Goal: Find specific page/section: Find specific page/section

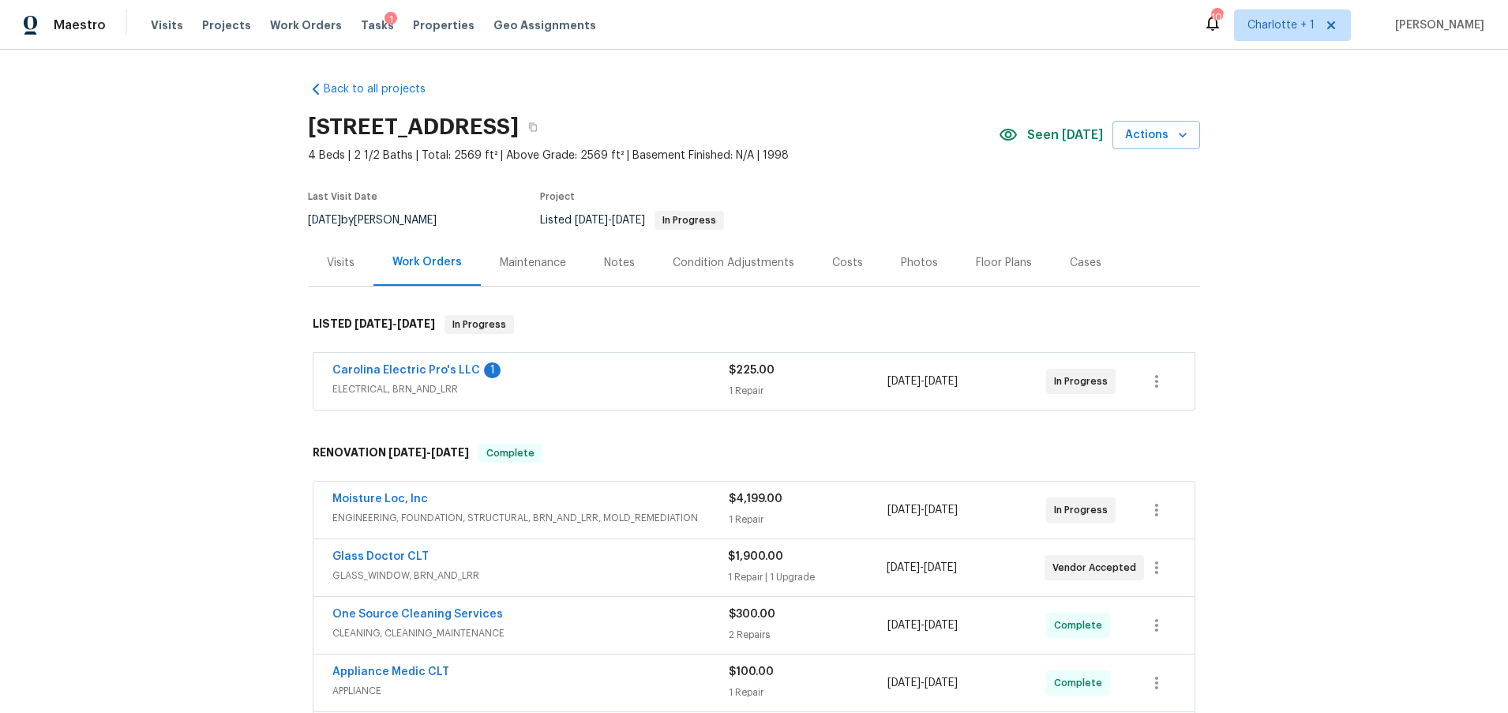
click at [848, 268] on div "Costs" at bounding box center [847, 263] width 31 height 16
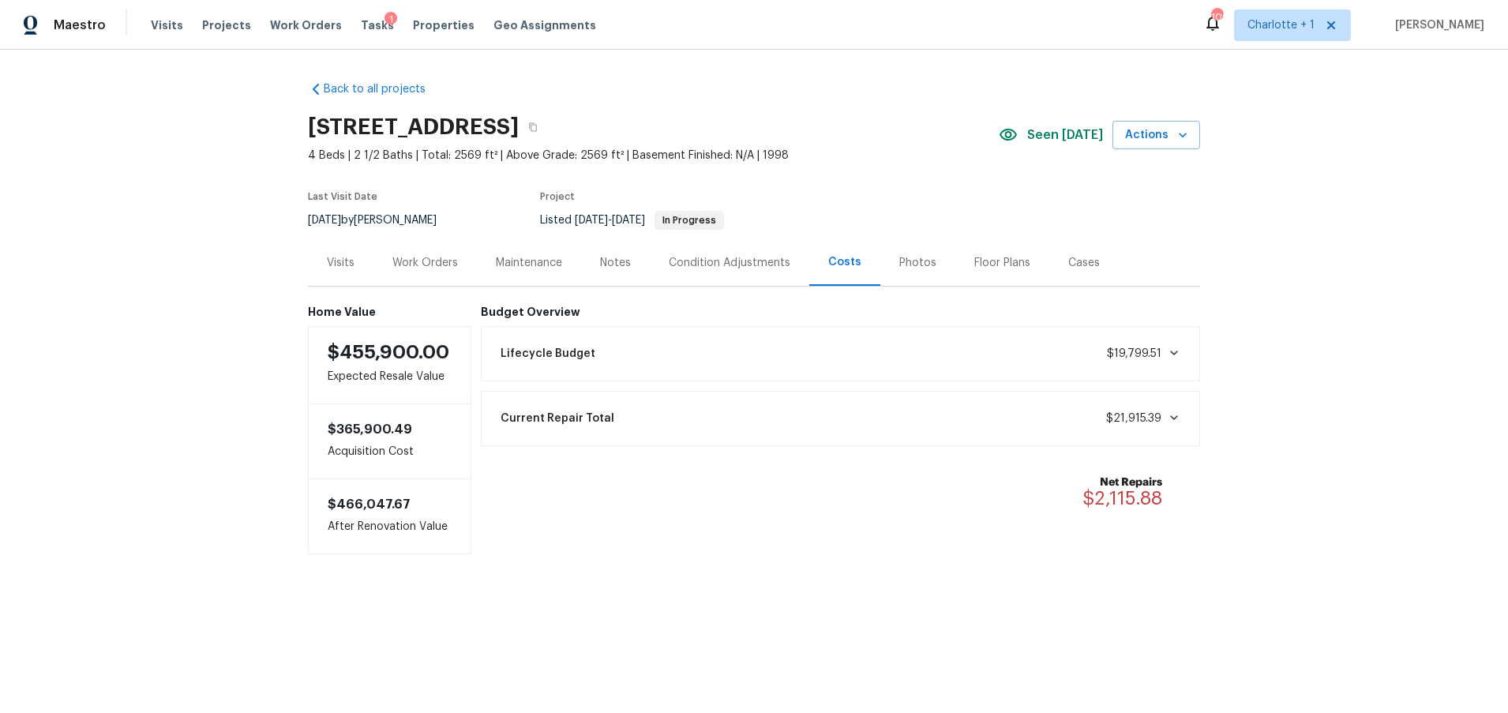
click at [429, 267] on div "Work Orders" at bounding box center [425, 263] width 66 height 16
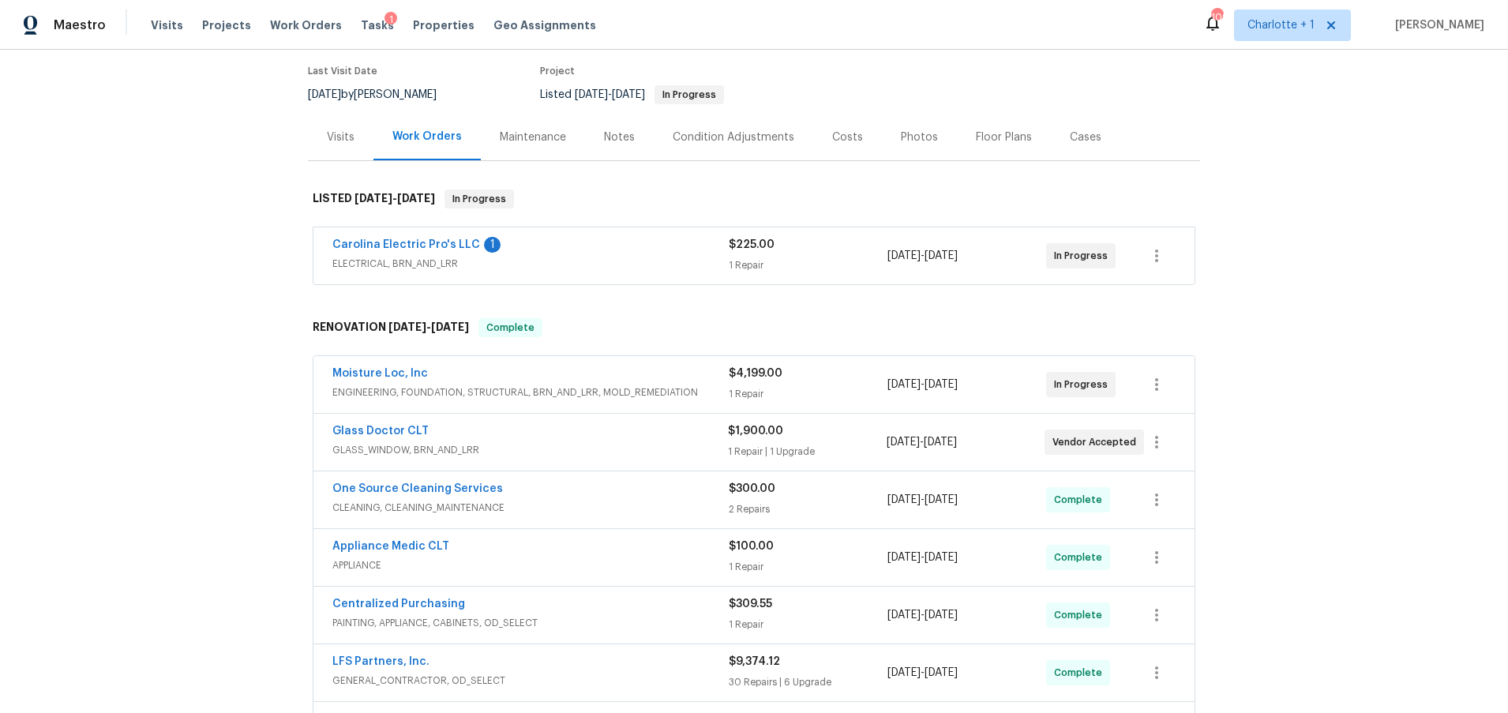
scroll to position [144, 0]
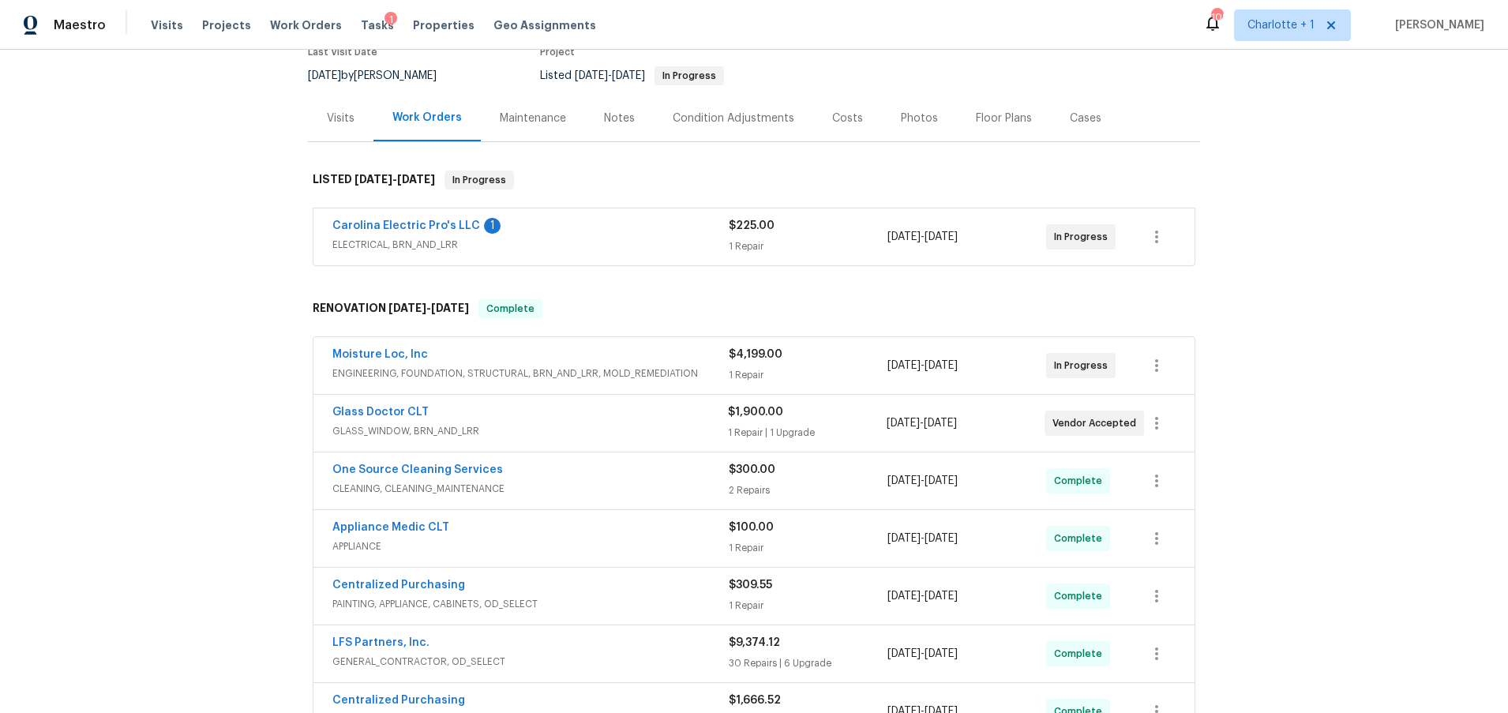
click at [911, 118] on div "Photos" at bounding box center [919, 119] width 37 height 16
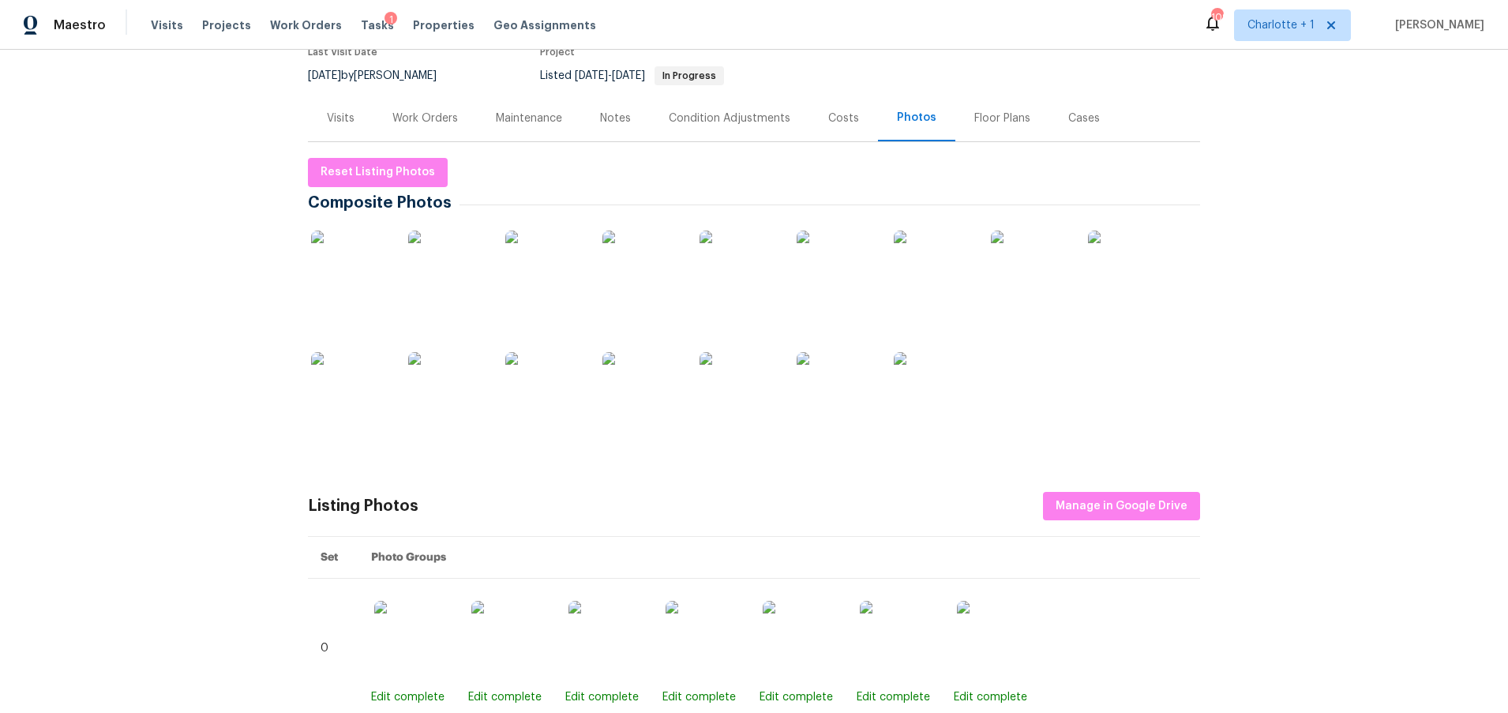
click at [355, 271] on img at bounding box center [350, 270] width 79 height 79
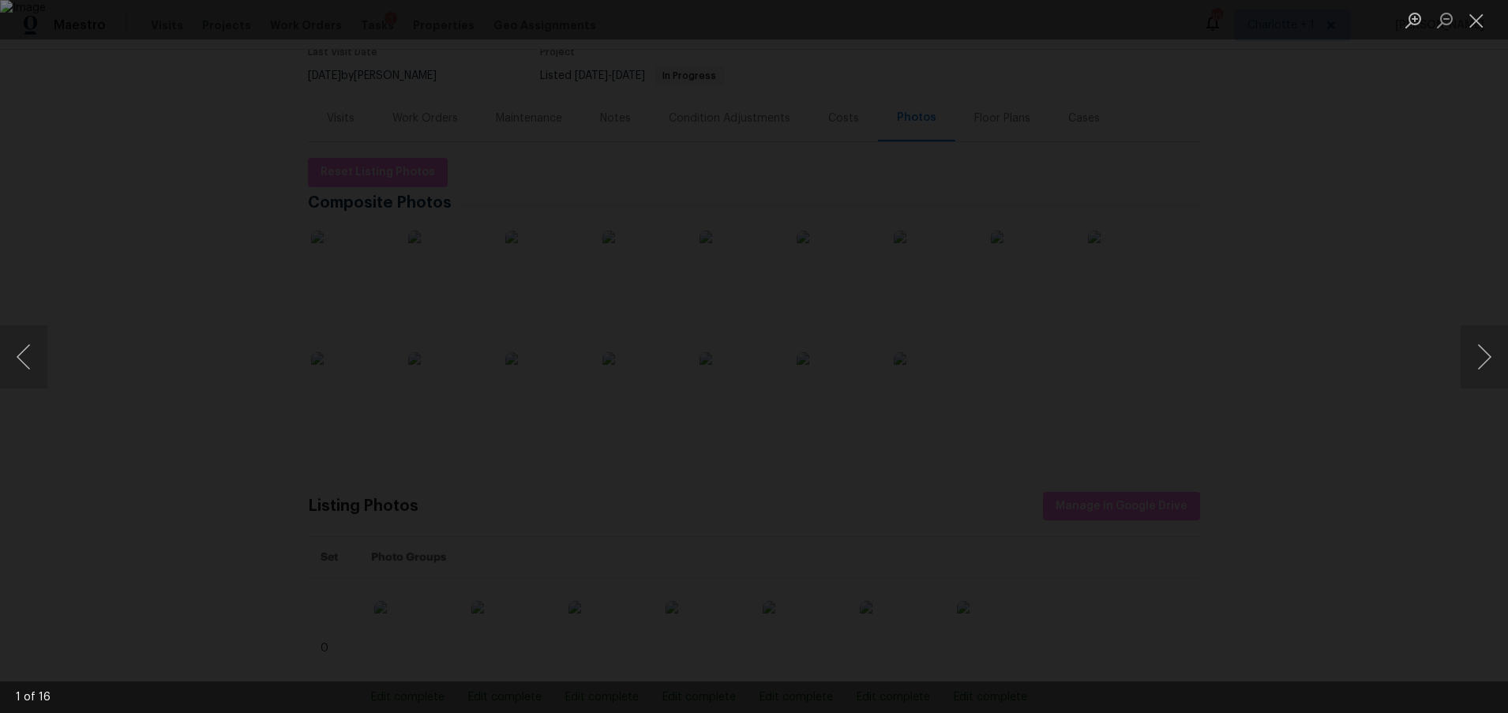
click at [1457, 354] on div "Lightbox" at bounding box center [754, 356] width 1508 height 713
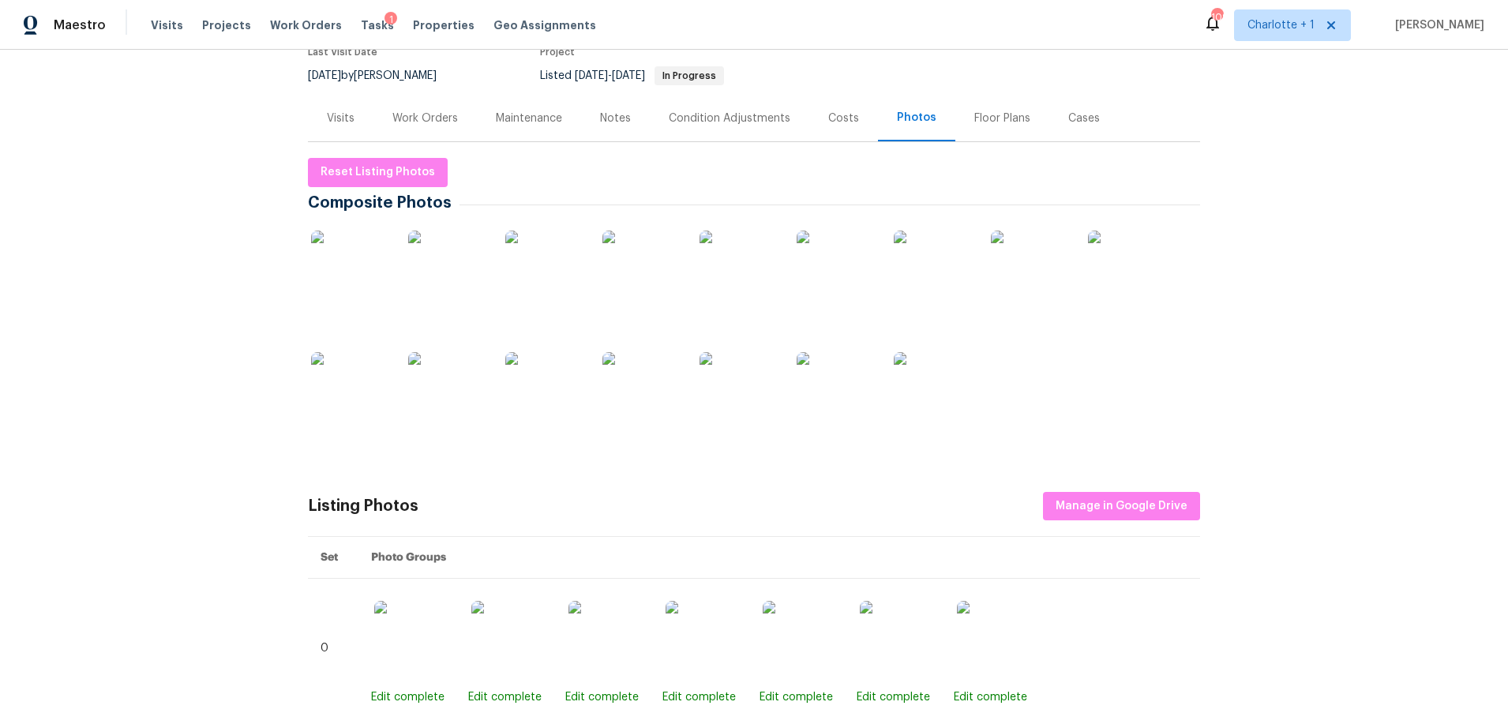
click at [1457, 354] on div "Back to all projects 2405 Falling Leaf Ct, Rock Hill, SC 29732 4 Beds | 2 1/2 B…" at bounding box center [754, 381] width 1508 height 663
click at [373, 280] on img at bounding box center [350, 270] width 79 height 79
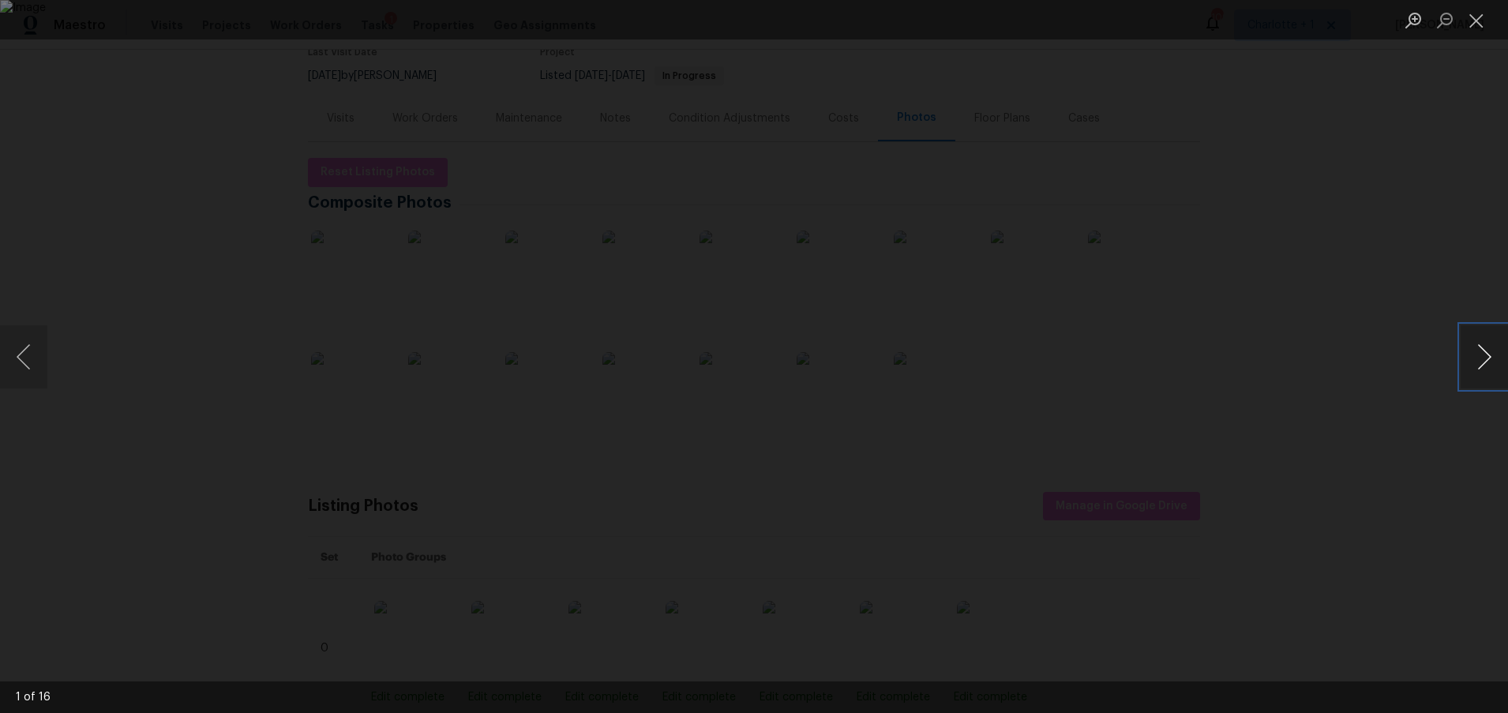
click at [1487, 365] on button "Next image" at bounding box center [1483, 356] width 47 height 63
click at [1486, 361] on button "Next image" at bounding box center [1483, 356] width 47 height 63
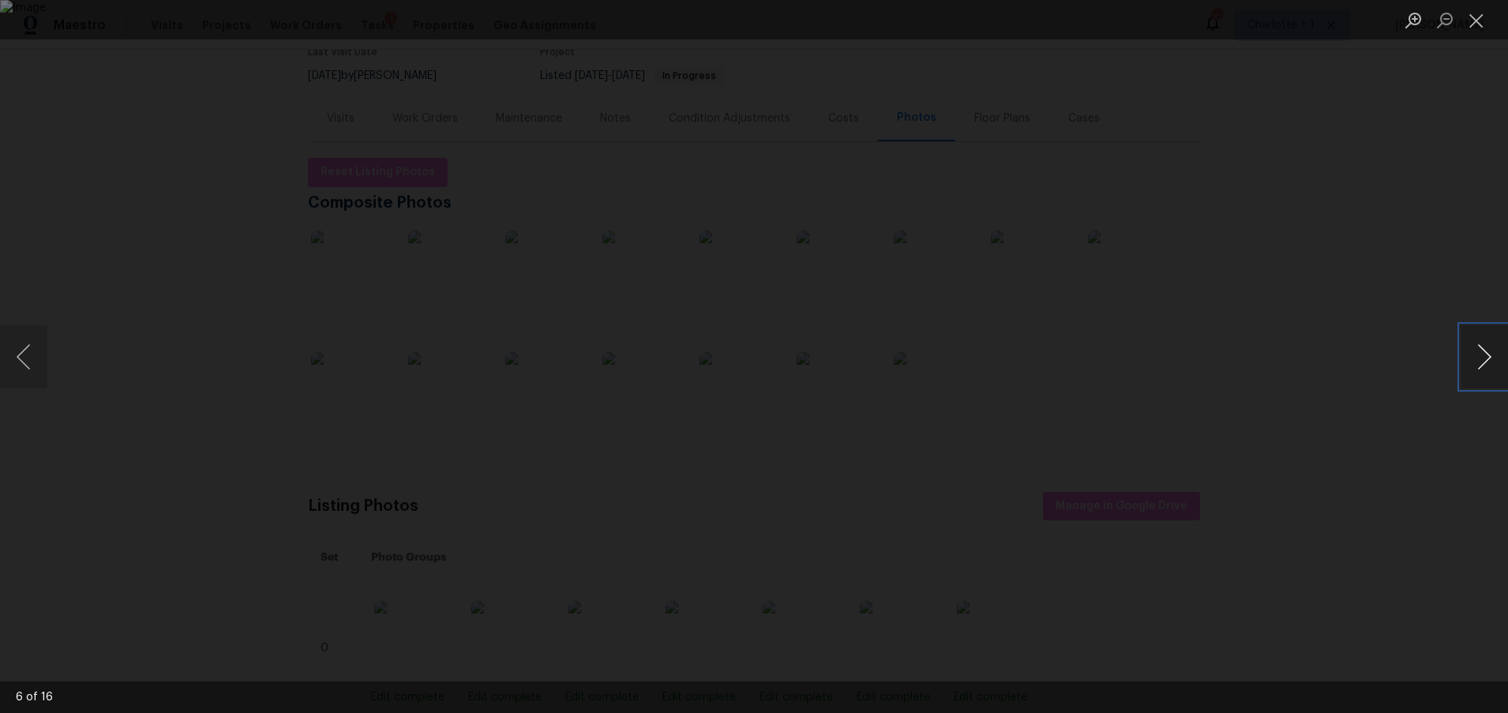
click at [1486, 361] on button "Next image" at bounding box center [1483, 356] width 47 height 63
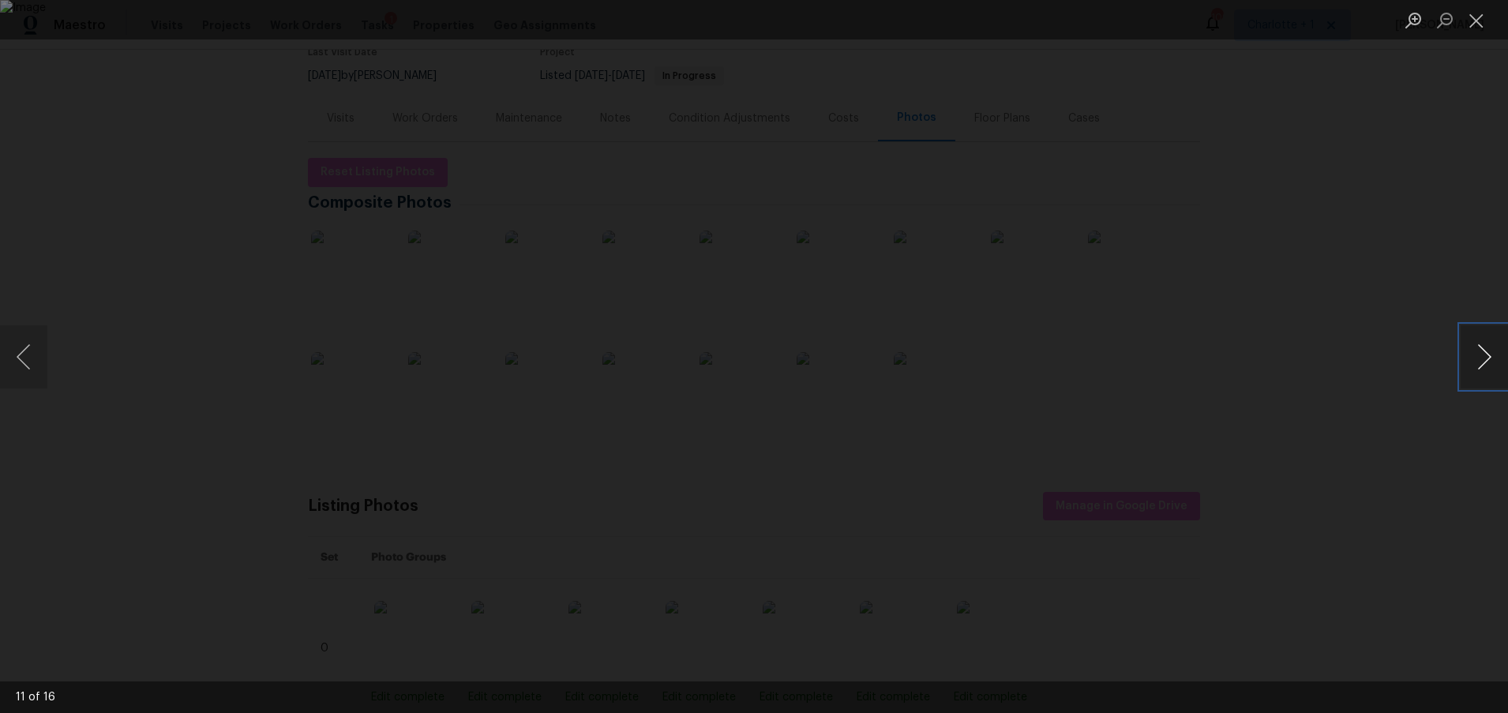
click at [1486, 361] on button "Next image" at bounding box center [1483, 356] width 47 height 63
click at [1486, 362] on button "Next image" at bounding box center [1483, 356] width 47 height 63
drag, startPoint x: 1393, startPoint y: 262, endPoint x: 1393, endPoint y: 254, distance: 7.9
click at [1393, 262] on div "Lightbox" at bounding box center [754, 356] width 1508 height 713
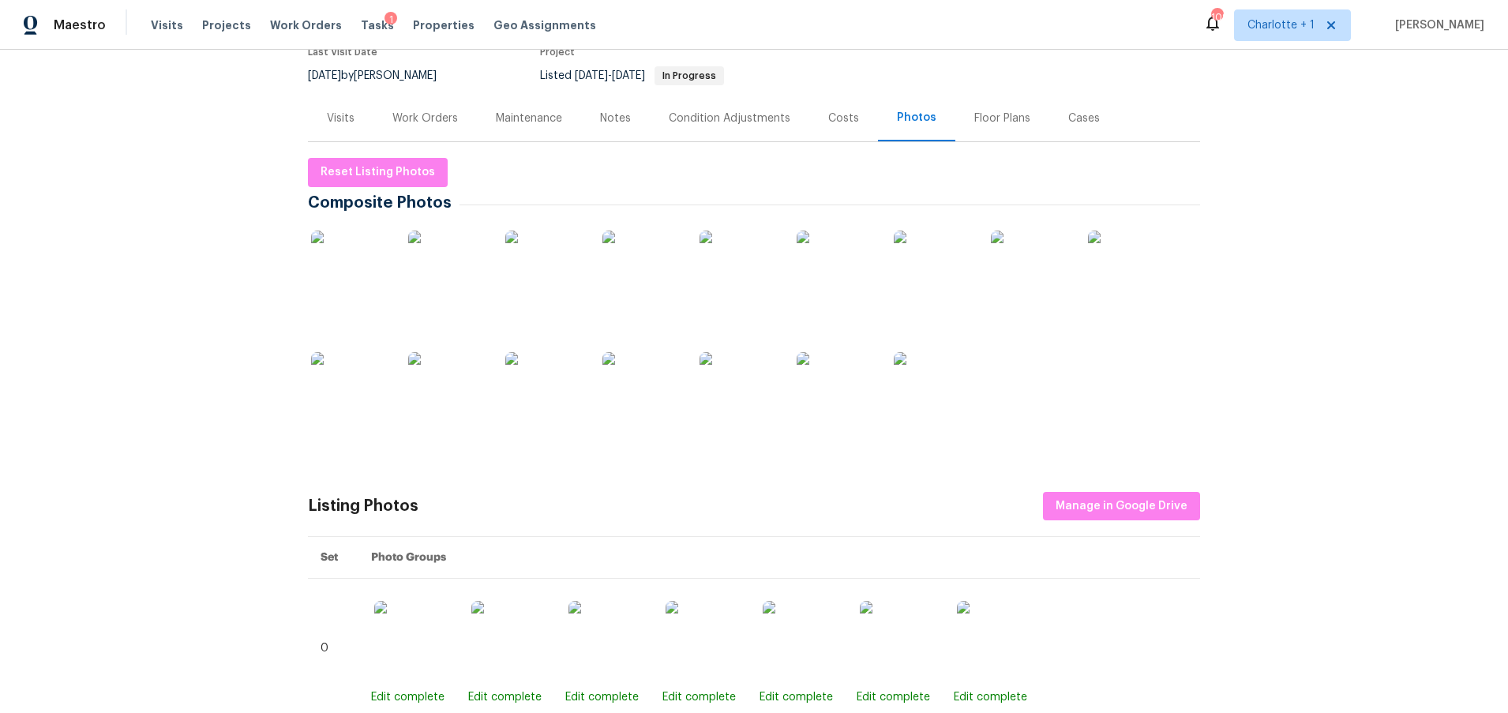
click at [178, 130] on div "Back to all projects 2405 Falling Leaf Ct, Rock Hill, SC 29732 4 Beds | 2 1/2 B…" at bounding box center [754, 381] width 1508 height 663
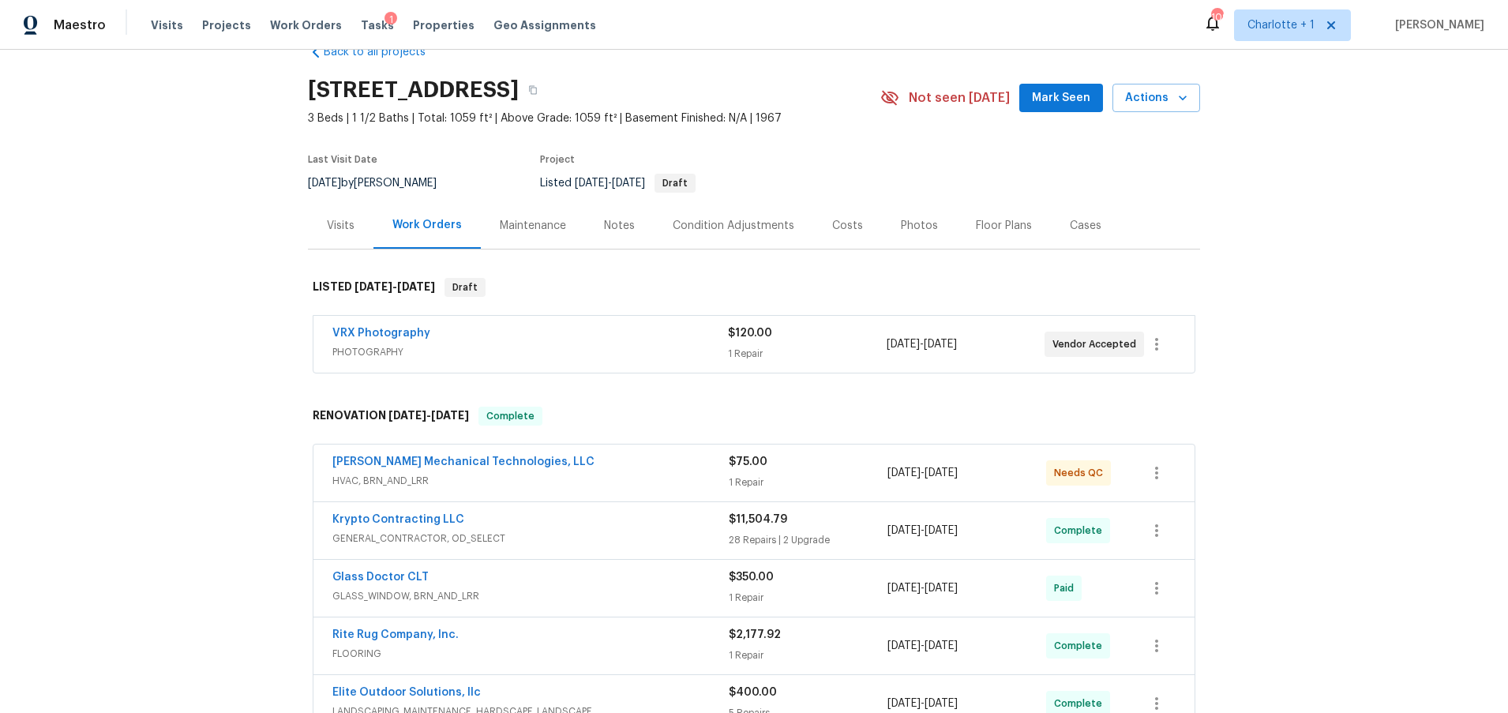
scroll to position [28, 0]
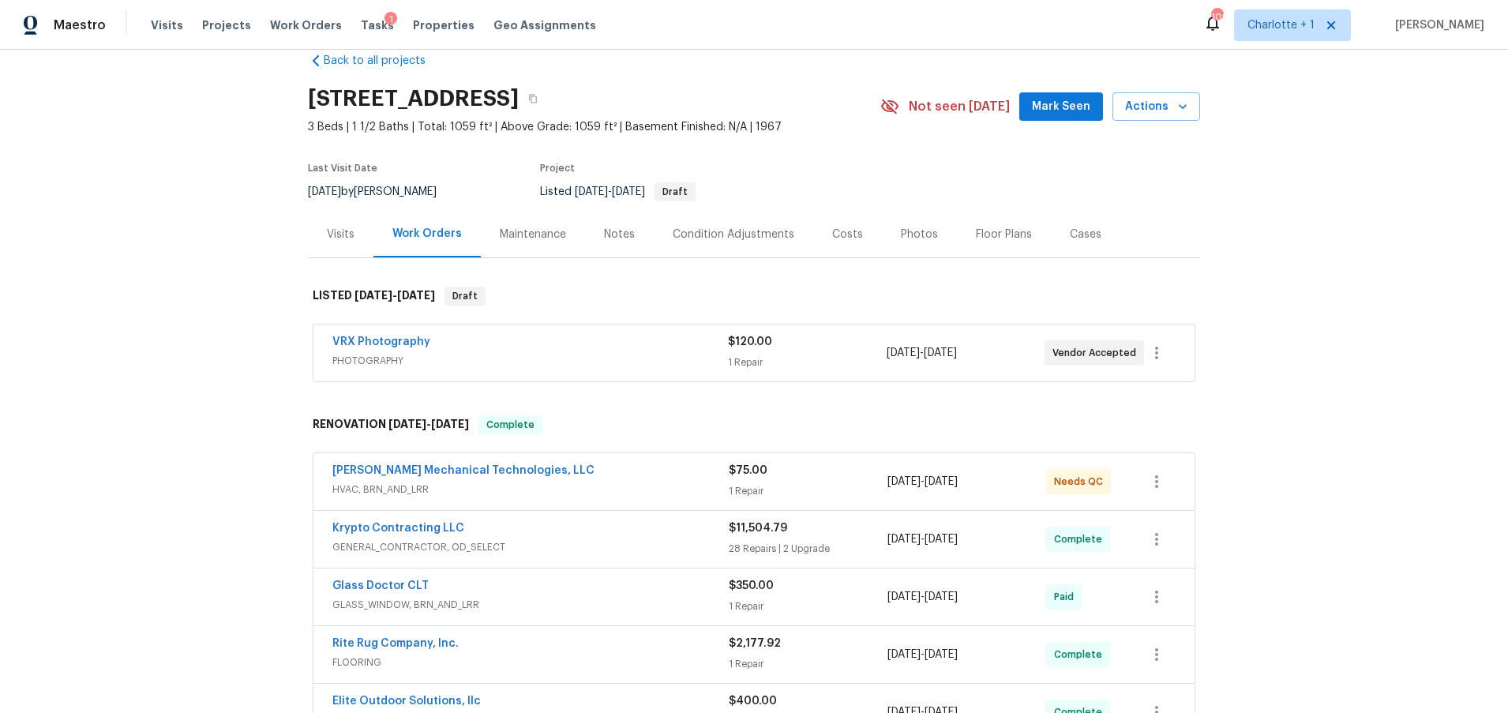
click at [846, 206] on section "6139 Castle Ct, Charlotte, NC 28213 3 Beds | 1 1/2 Baths | Total: 1059 ft² | Ab…" at bounding box center [754, 144] width 892 height 133
click at [837, 229] on div "Costs" at bounding box center [847, 235] width 31 height 16
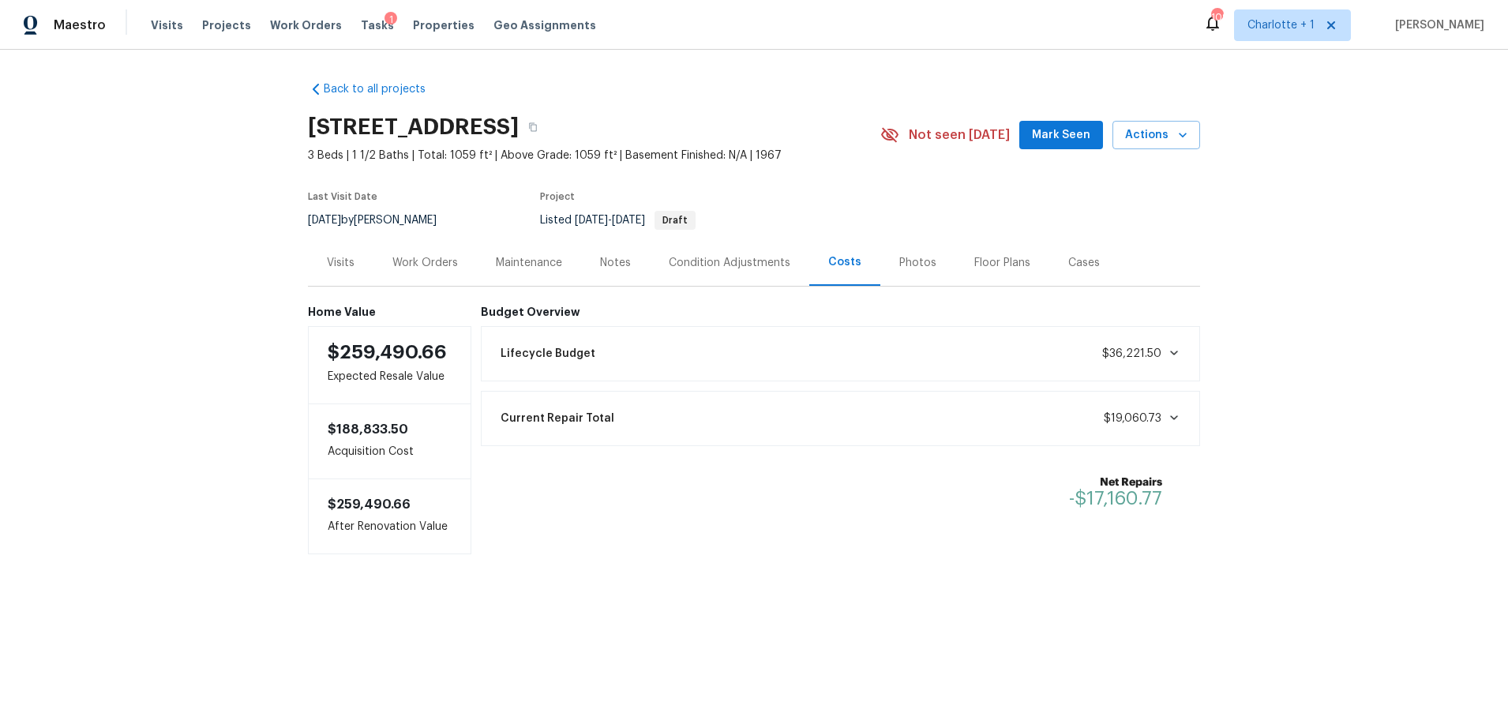
click at [219, 328] on div "Back to all projects 6139 Castle Ct, Charlotte, NC 28213 3 Beds | 1 1/2 Baths |…" at bounding box center [754, 349] width 1508 height 599
click at [906, 264] on div "Photos" at bounding box center [917, 263] width 37 height 16
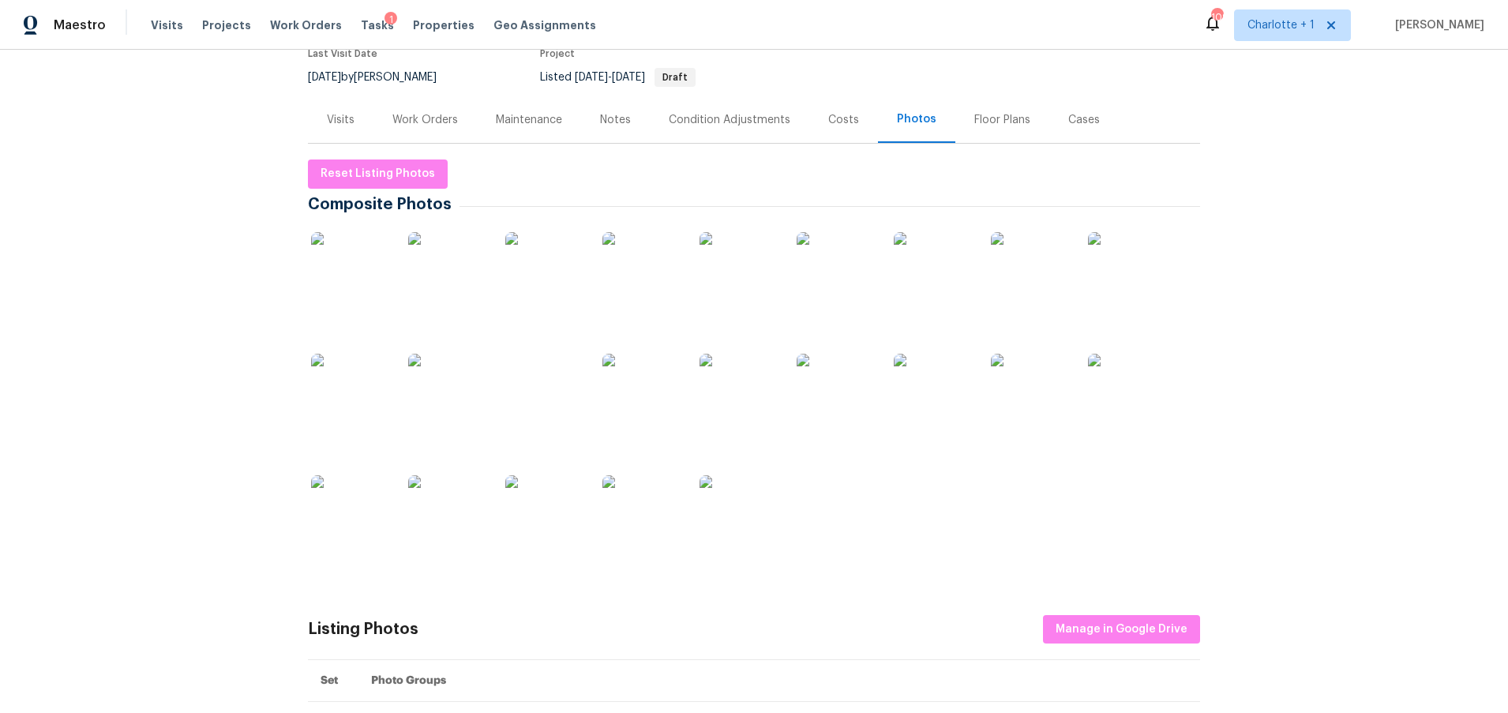
scroll to position [147, 0]
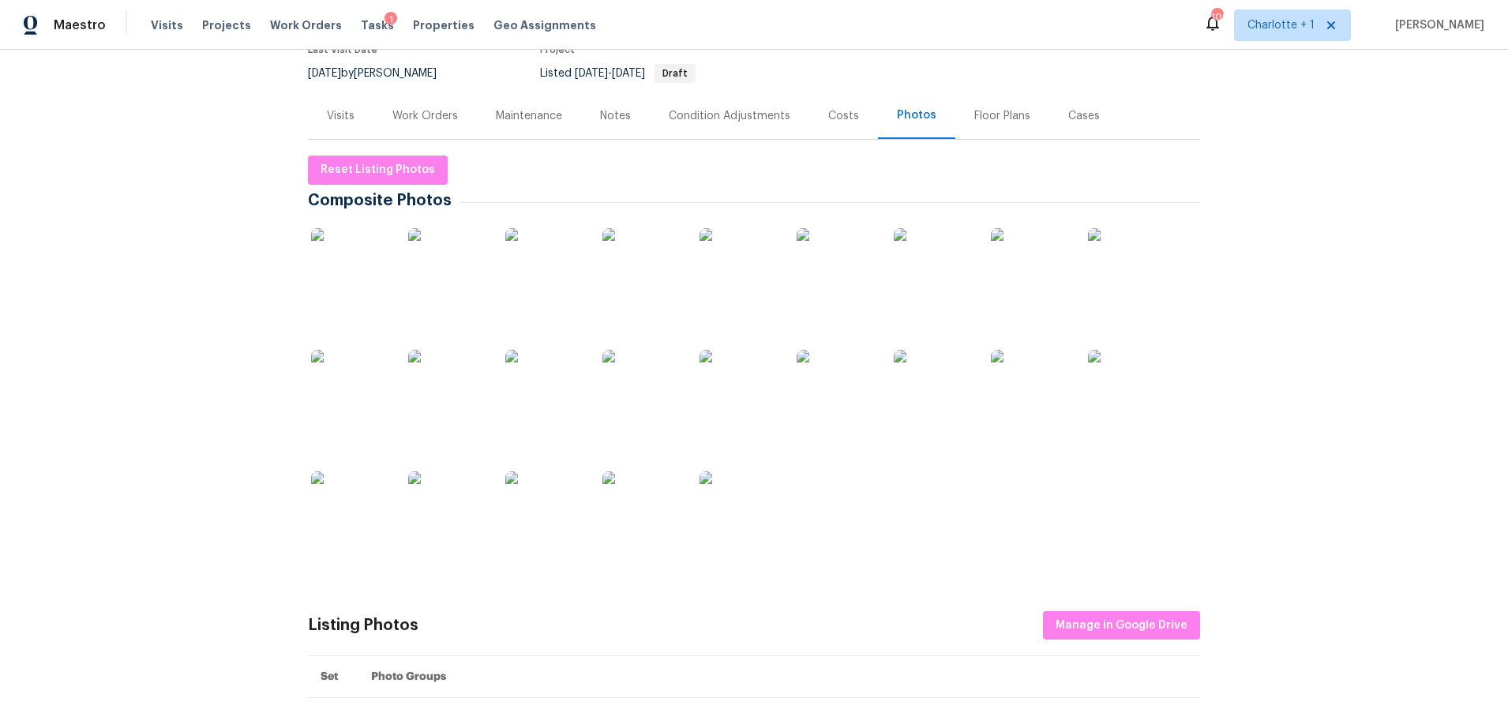
click at [373, 268] on img at bounding box center [350, 267] width 79 height 79
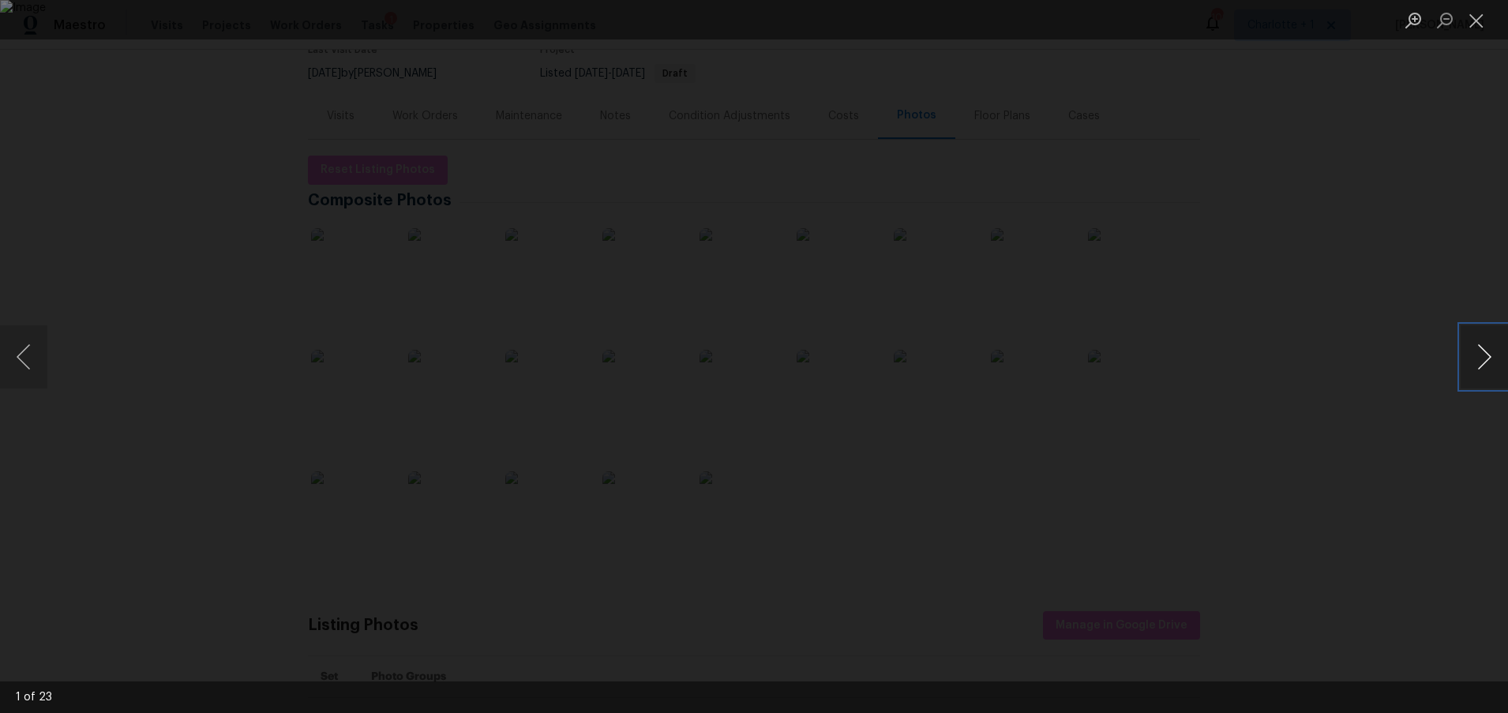
click at [1490, 348] on button "Next image" at bounding box center [1483, 356] width 47 height 63
click at [1490, 354] on button "Next image" at bounding box center [1483, 356] width 47 height 63
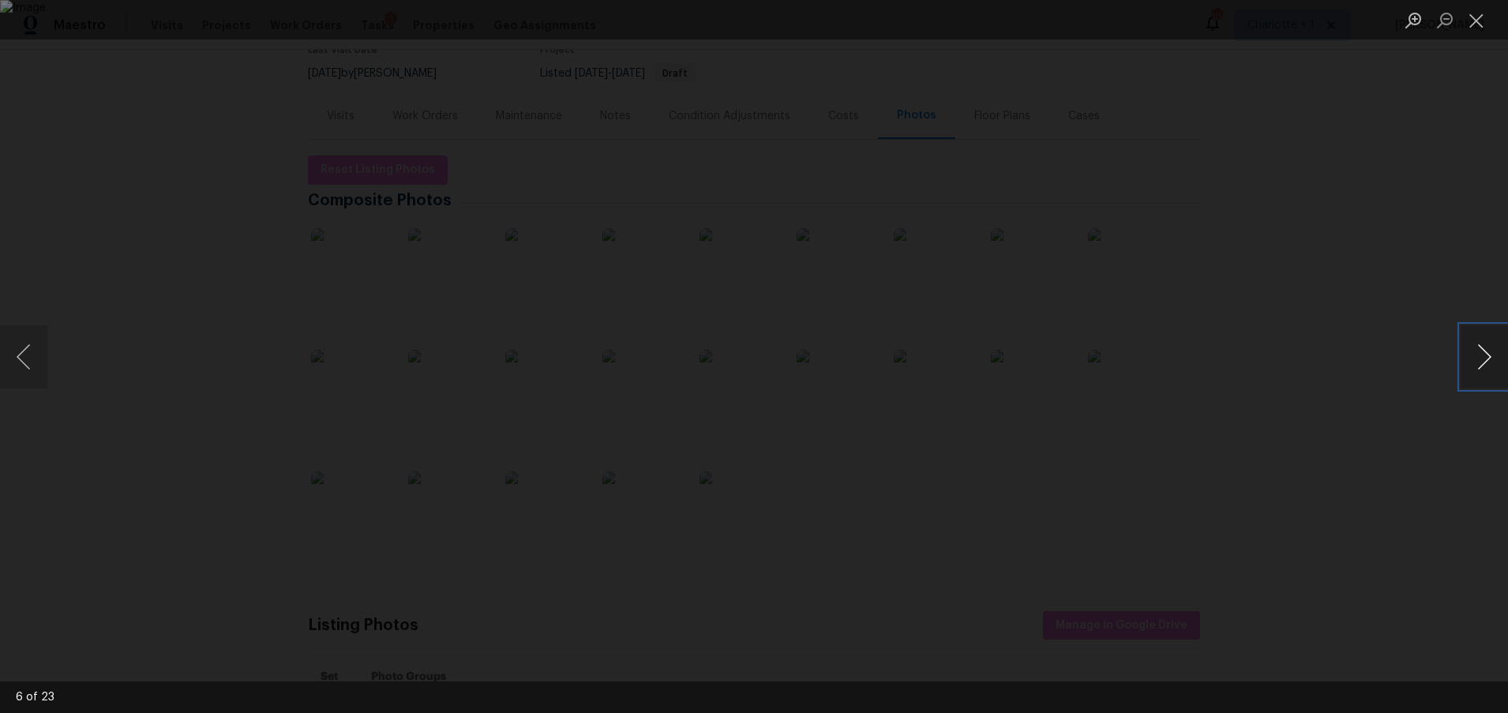
click at [1490, 354] on button "Next image" at bounding box center [1483, 356] width 47 height 63
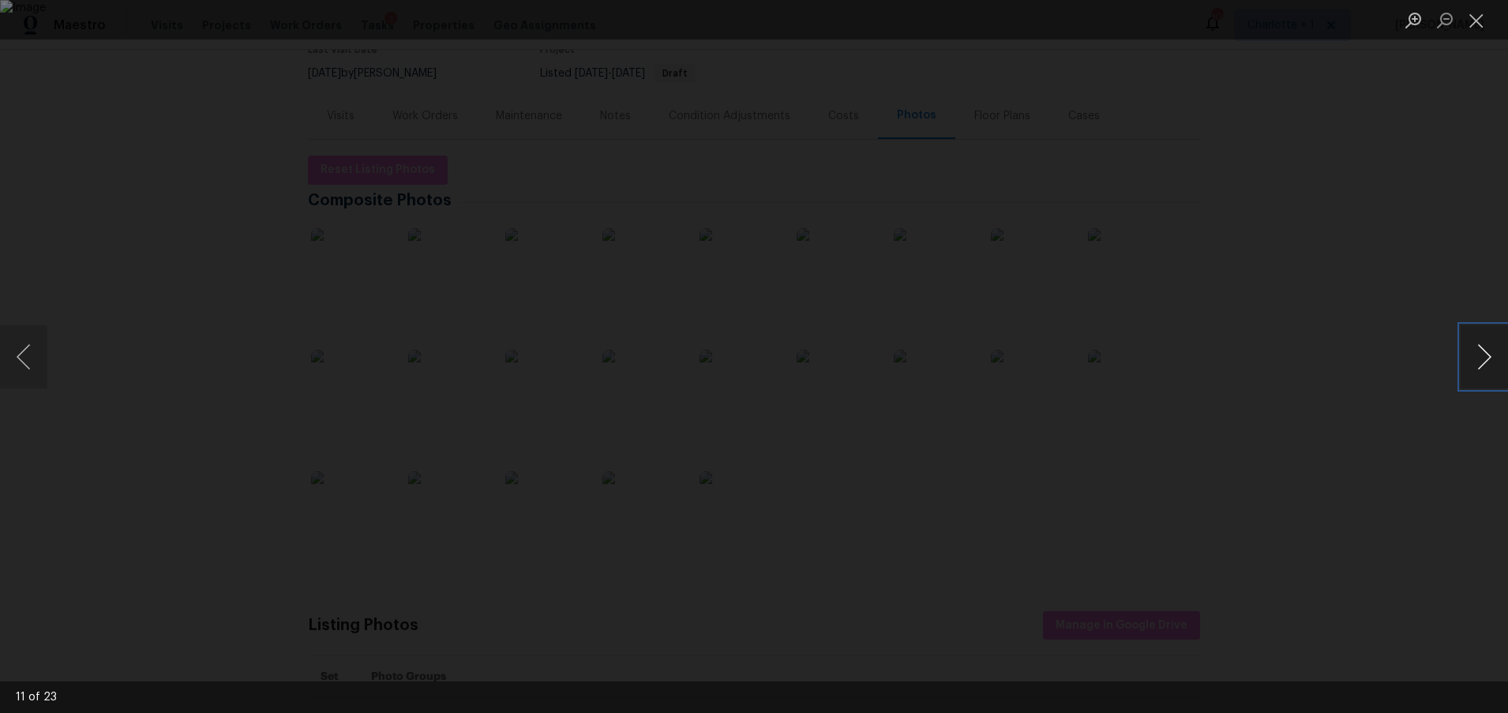
click at [1490, 354] on button "Next image" at bounding box center [1483, 356] width 47 height 63
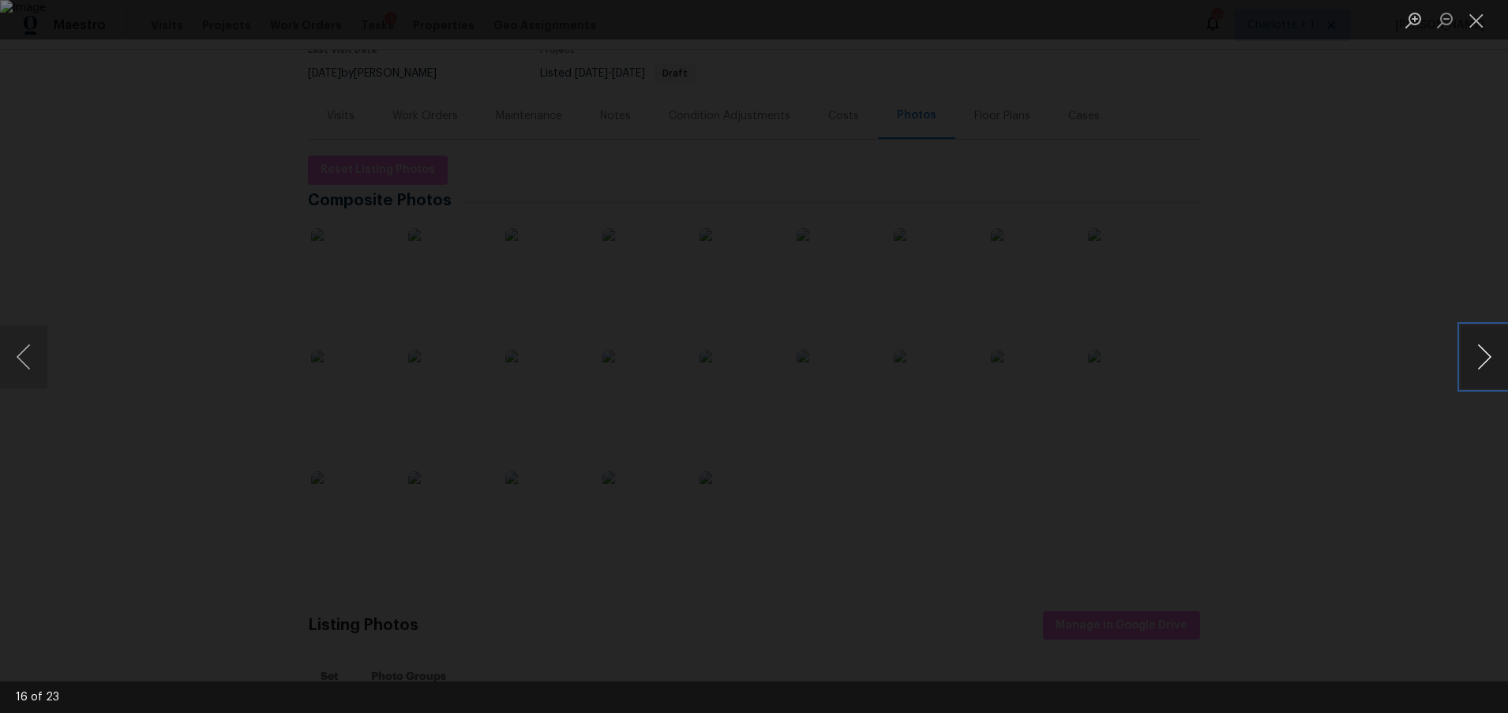
click at [1490, 354] on button "Next image" at bounding box center [1483, 356] width 47 height 63
click at [1400, 141] on div "Lightbox" at bounding box center [754, 356] width 1508 height 713
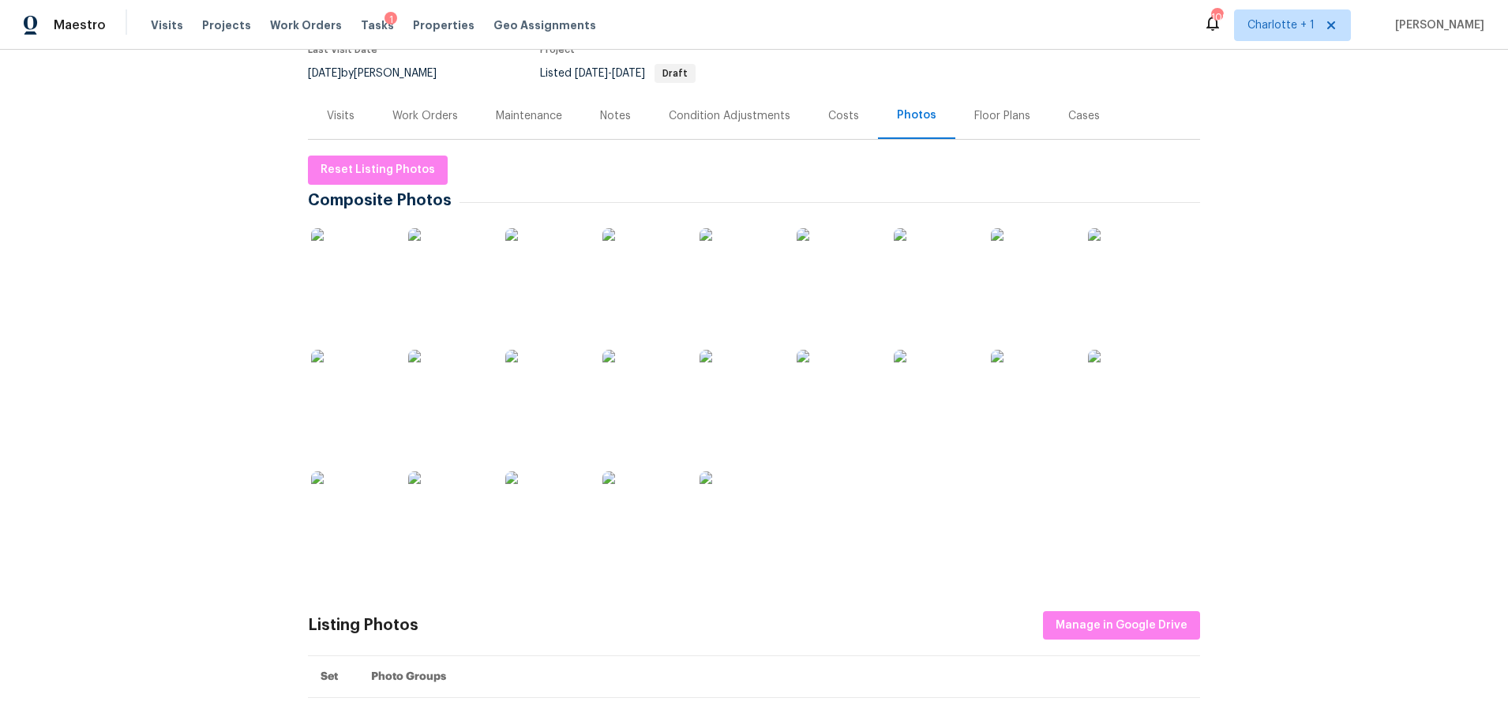
click at [449, 112] on div "Work Orders" at bounding box center [425, 116] width 66 height 16
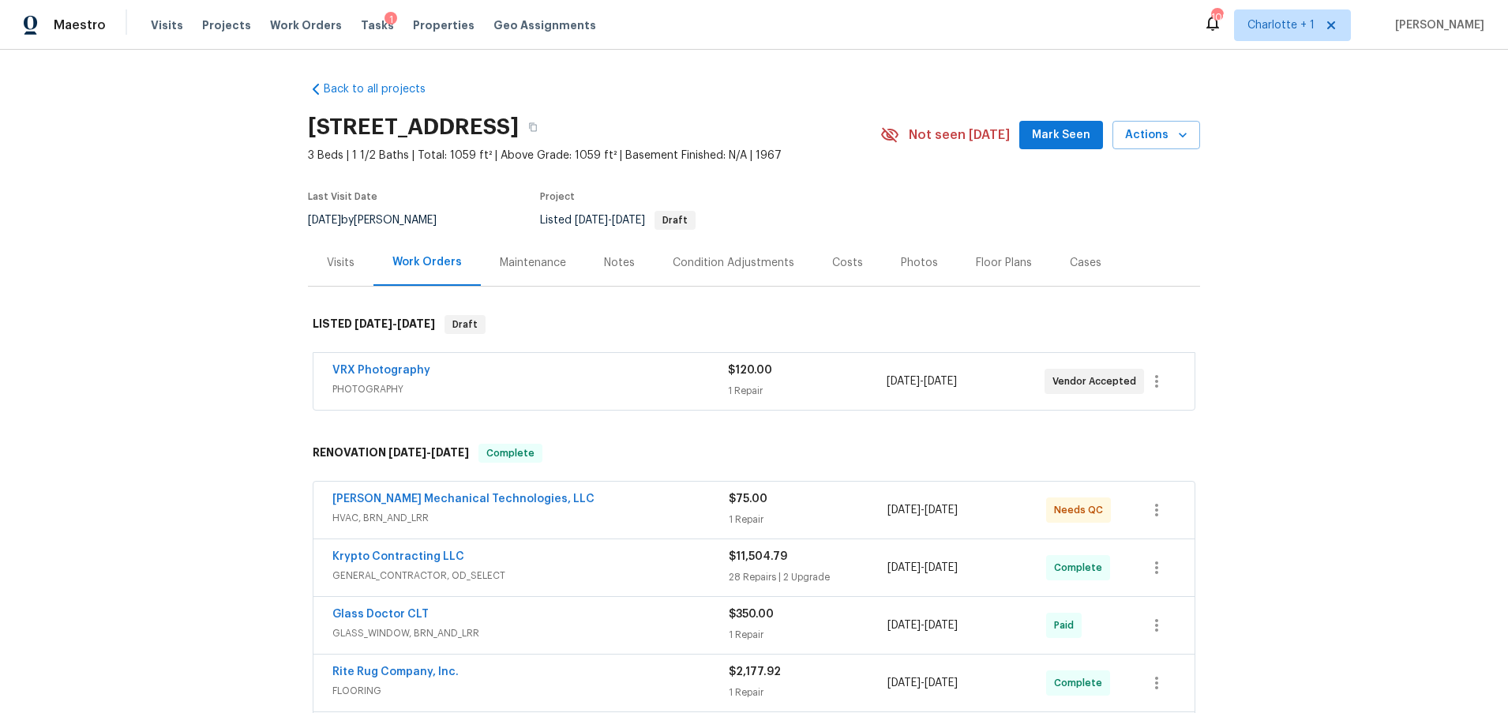
click at [745, 263] on div "Condition Adjustments" at bounding box center [734, 263] width 122 height 16
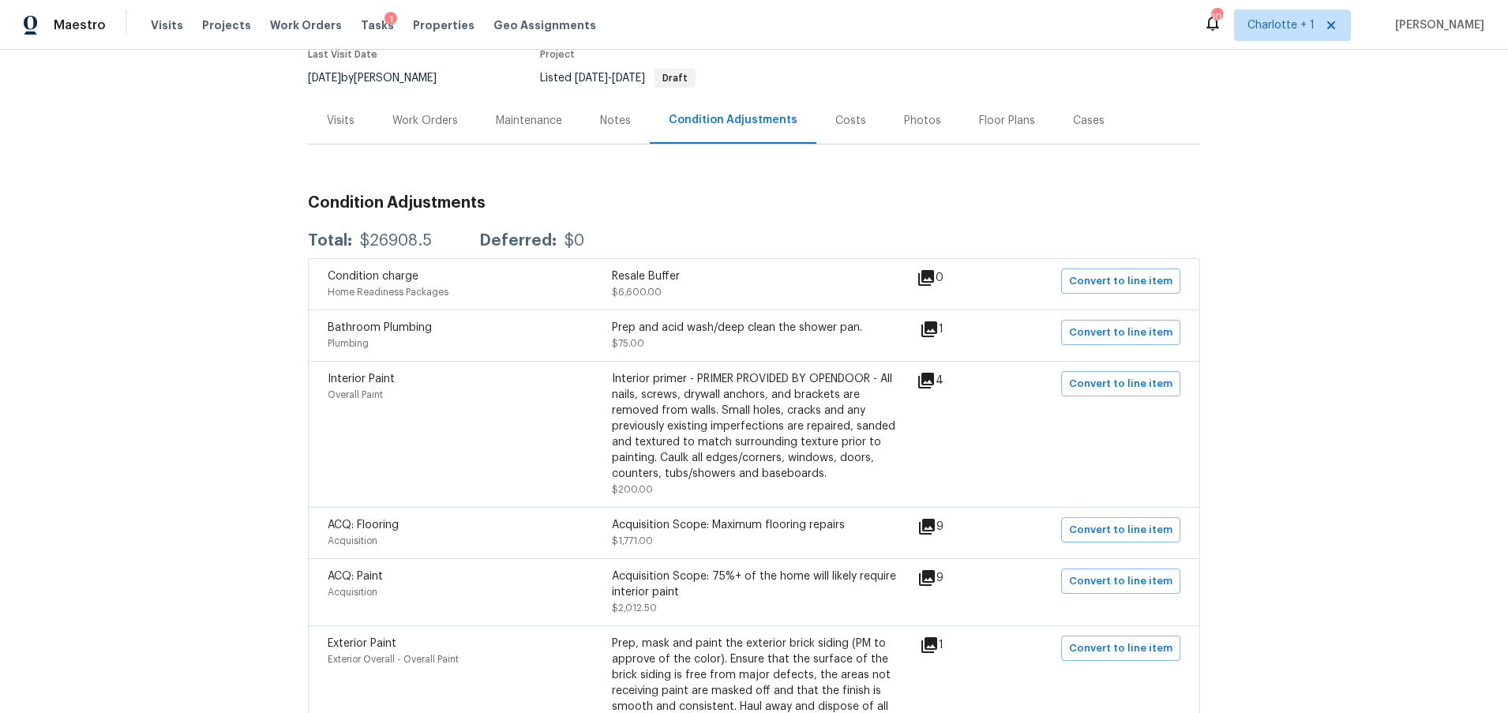
scroll to position [148, 0]
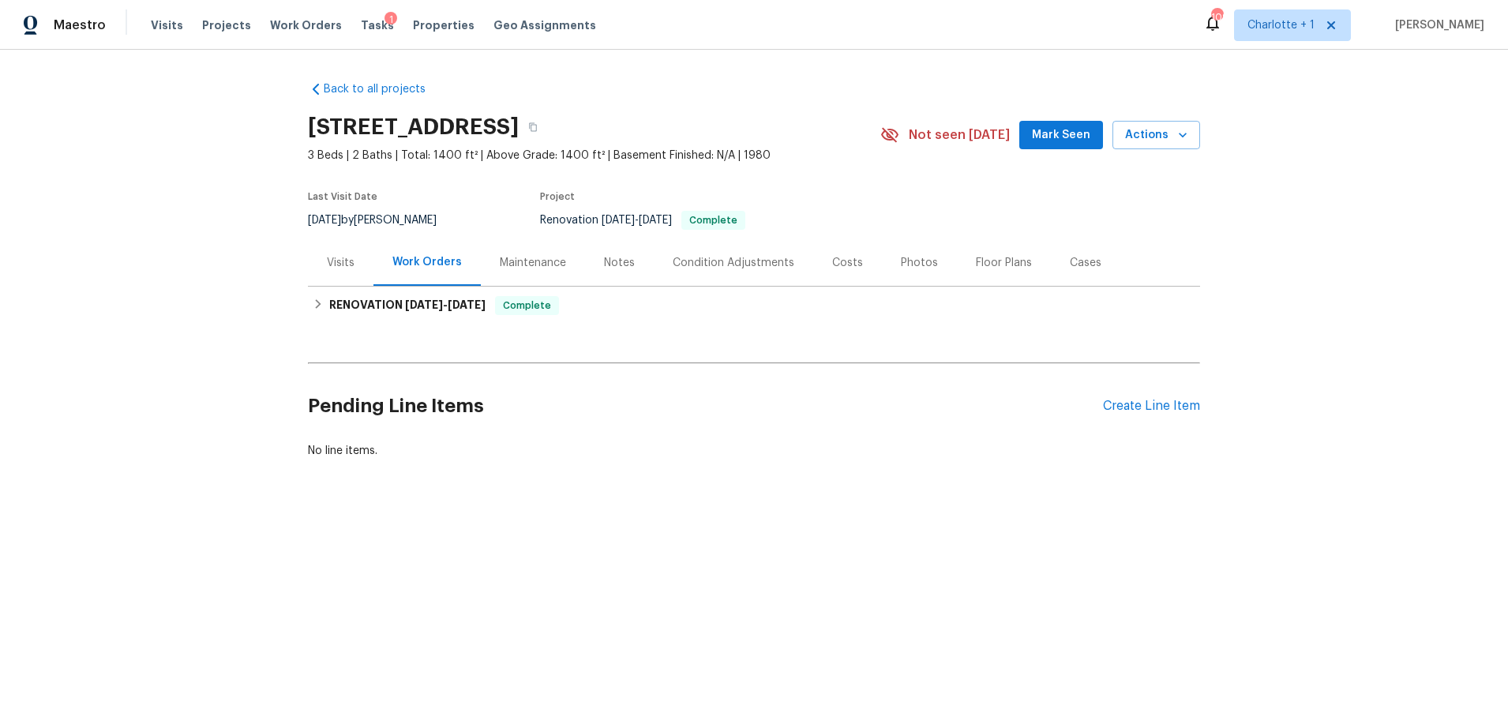
click at [832, 266] on div "Costs" at bounding box center [847, 263] width 31 height 16
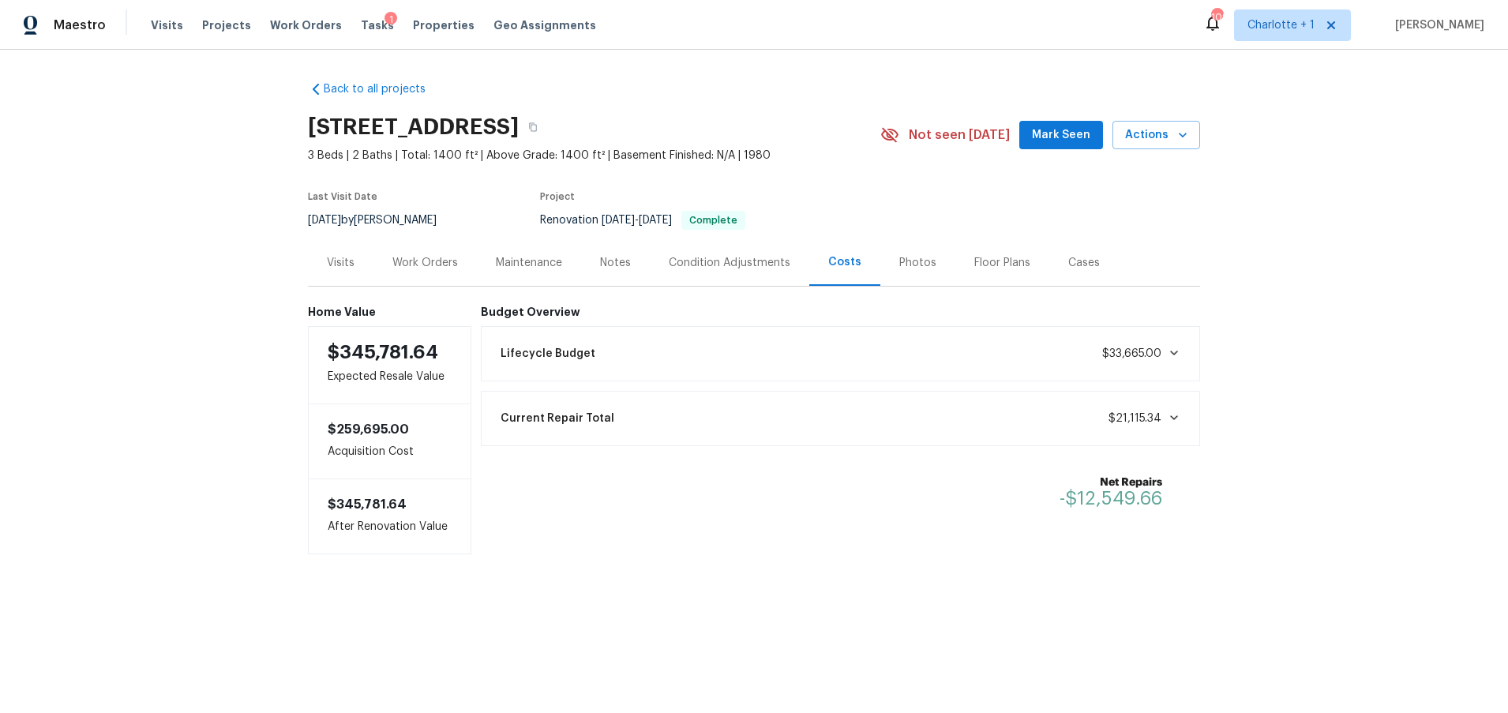
click at [907, 267] on div "Photos" at bounding box center [917, 263] width 37 height 16
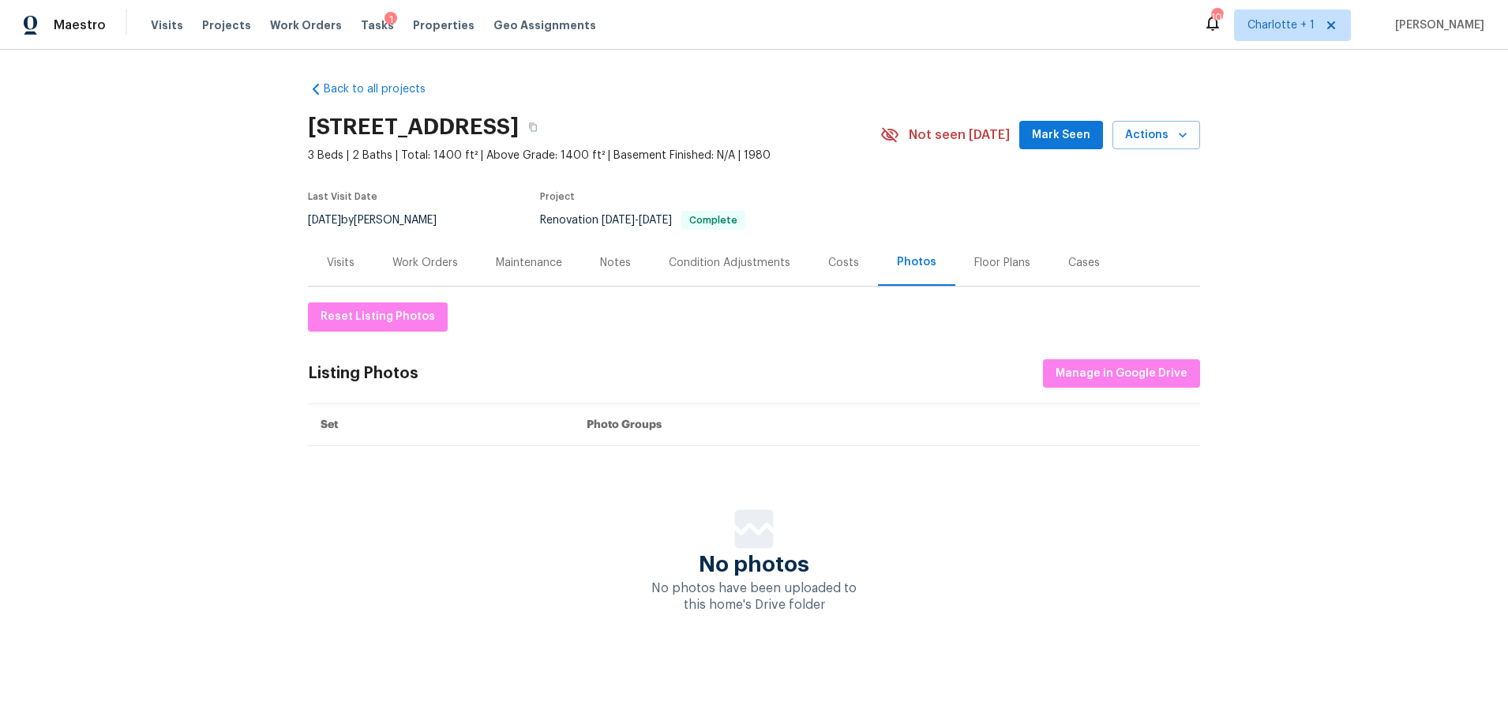
click at [439, 261] on div "Work Orders" at bounding box center [425, 263] width 66 height 16
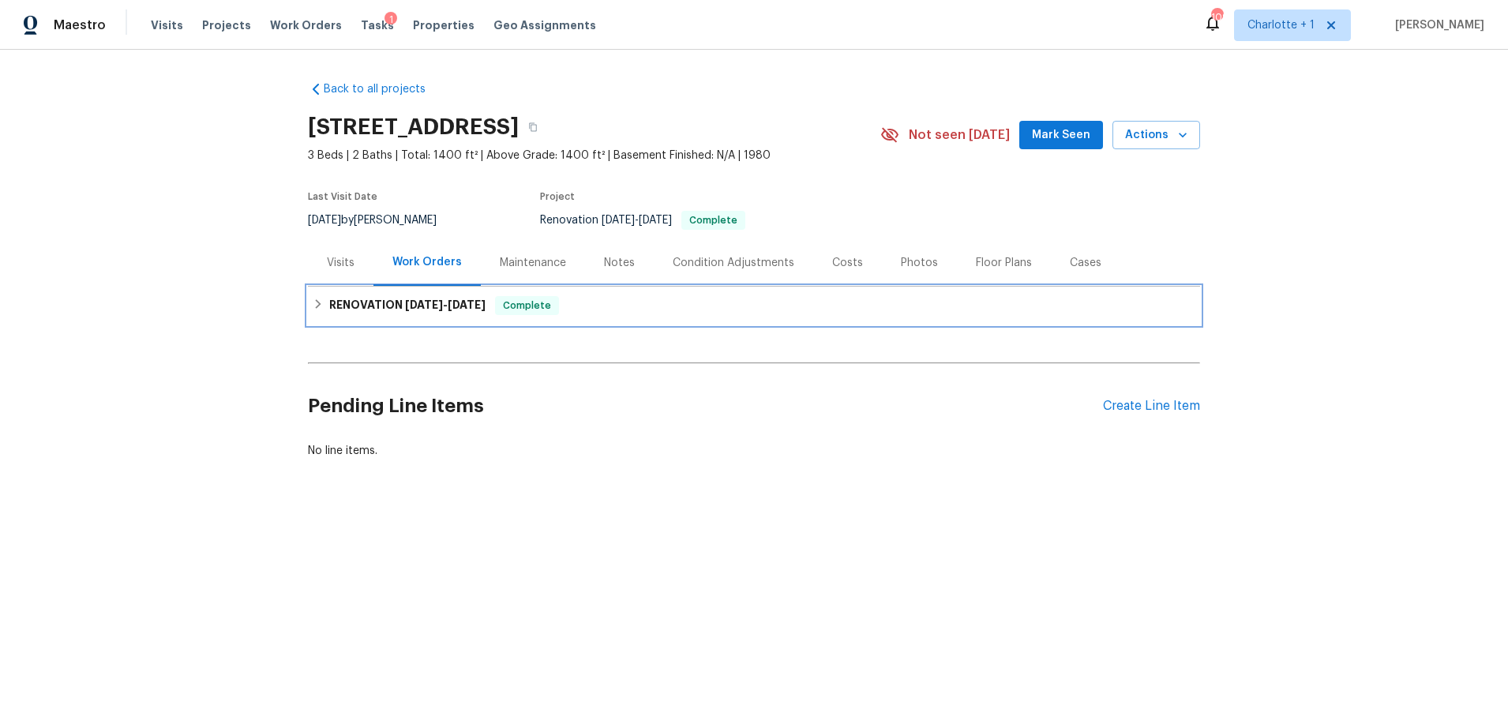
click at [428, 311] on h6 "RENOVATION [DATE] - [DATE]" at bounding box center [407, 305] width 156 height 19
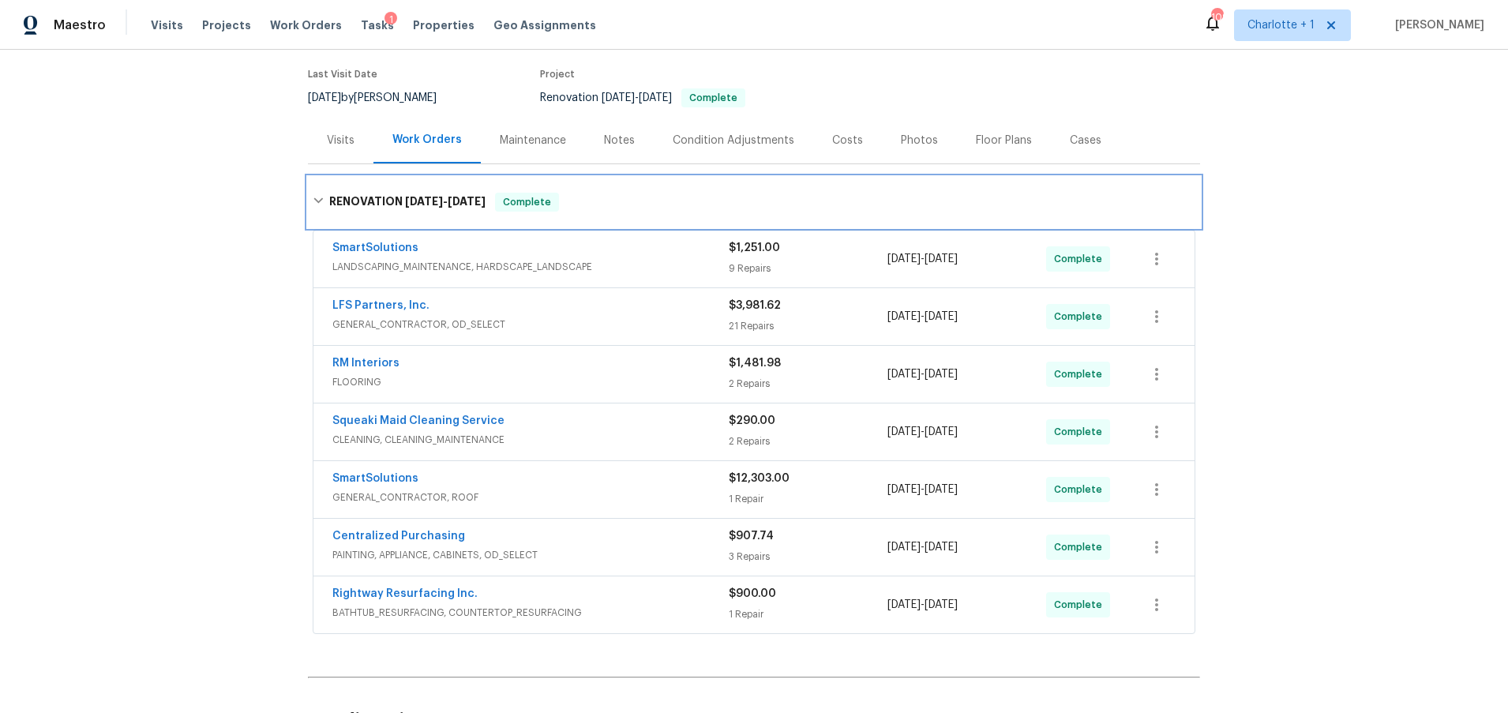
scroll to position [134, 0]
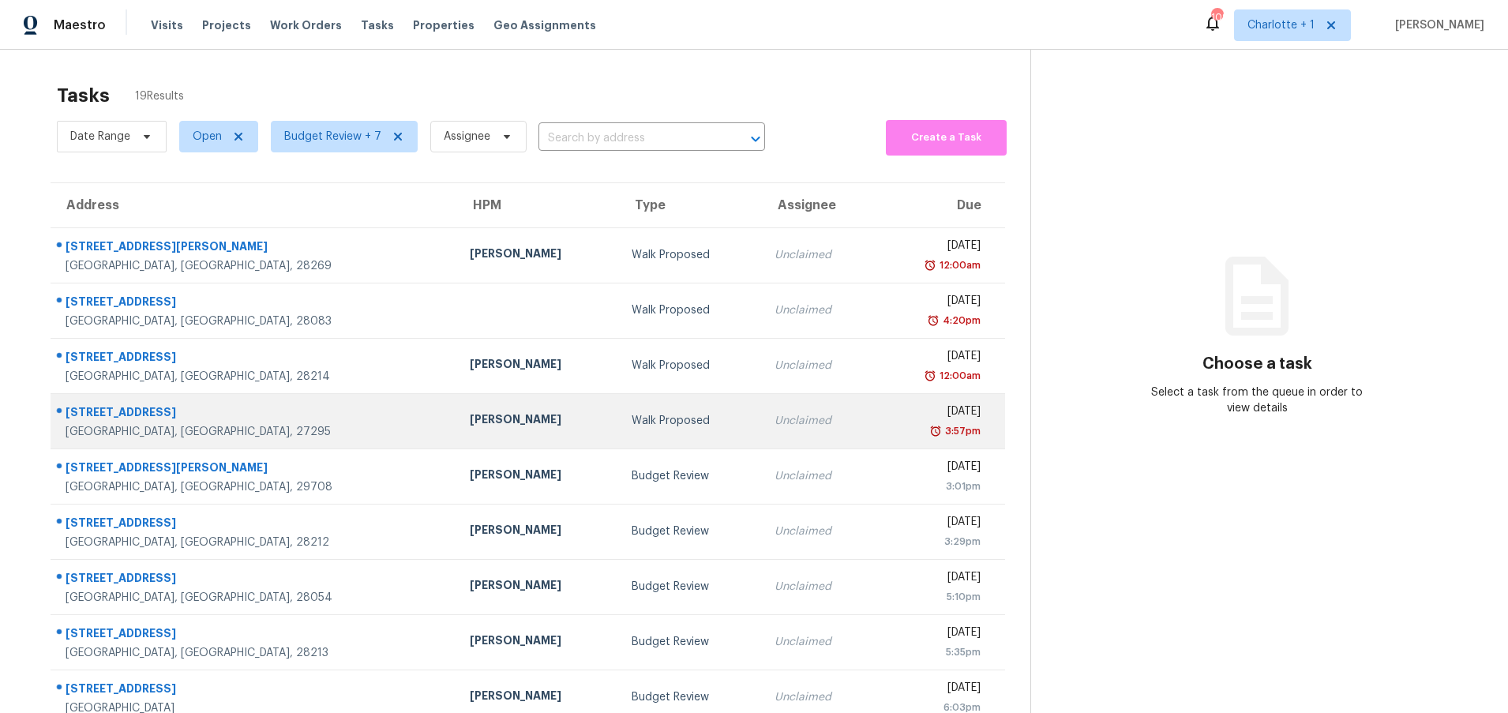
scroll to position [121, 0]
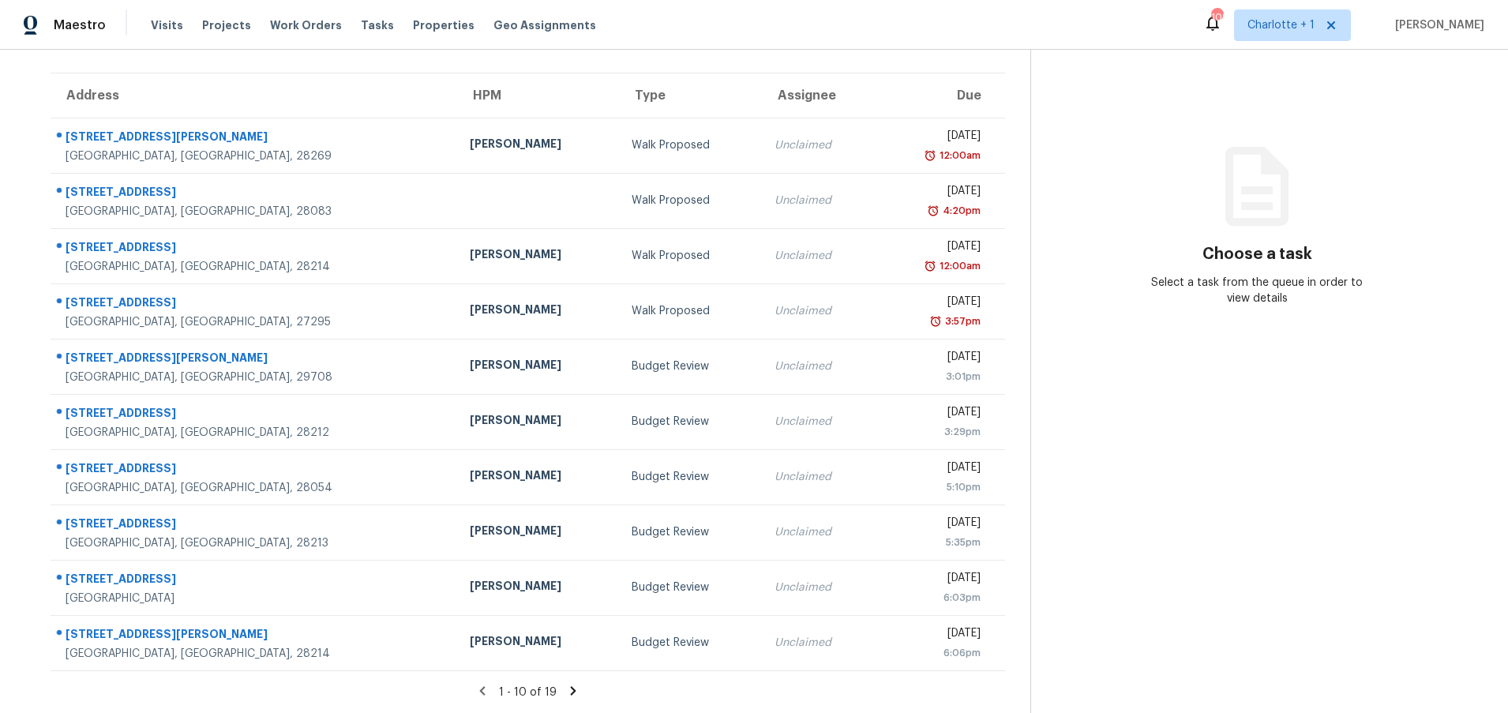
click at [571, 686] on icon at bounding box center [574, 690] width 6 height 9
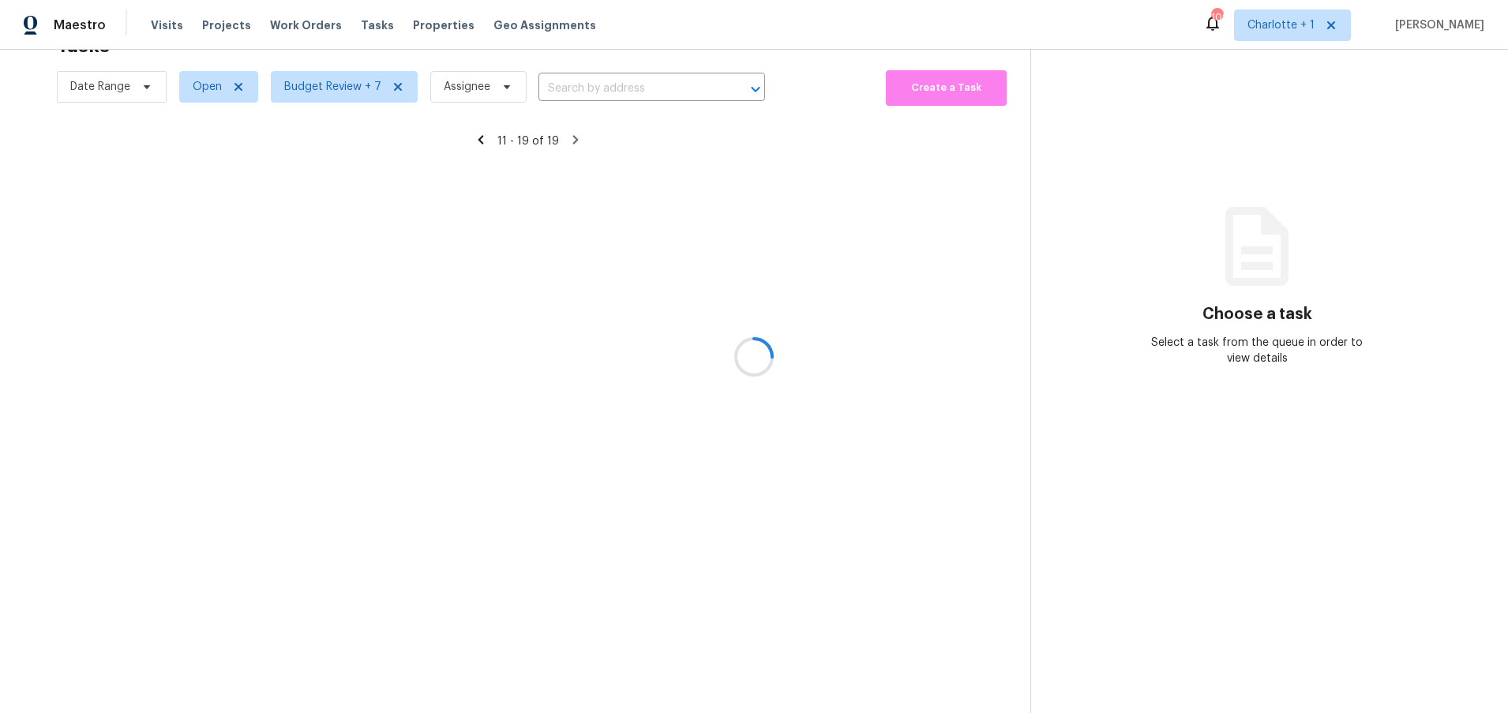
scroll to position [66, 0]
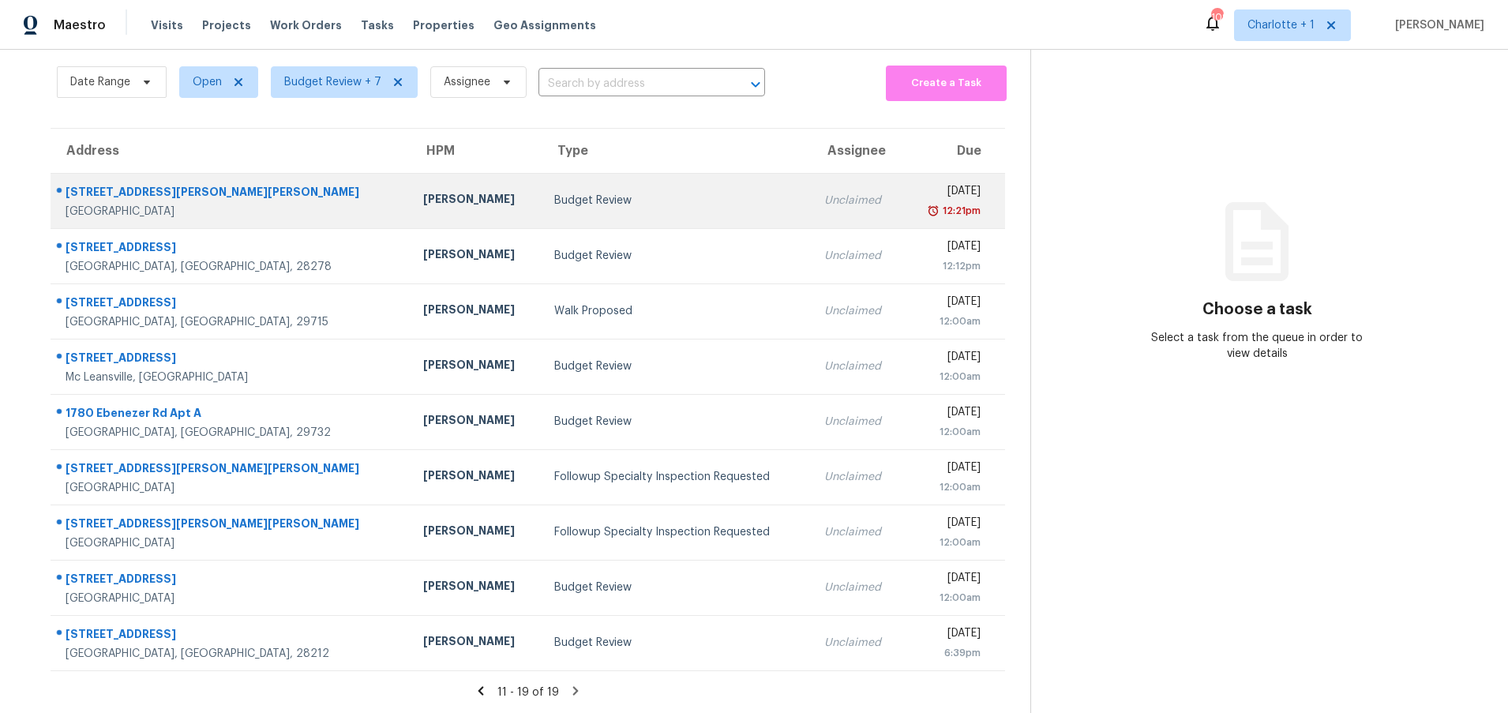
click at [423, 191] on div "Ken Romain" at bounding box center [476, 201] width 106 height 20
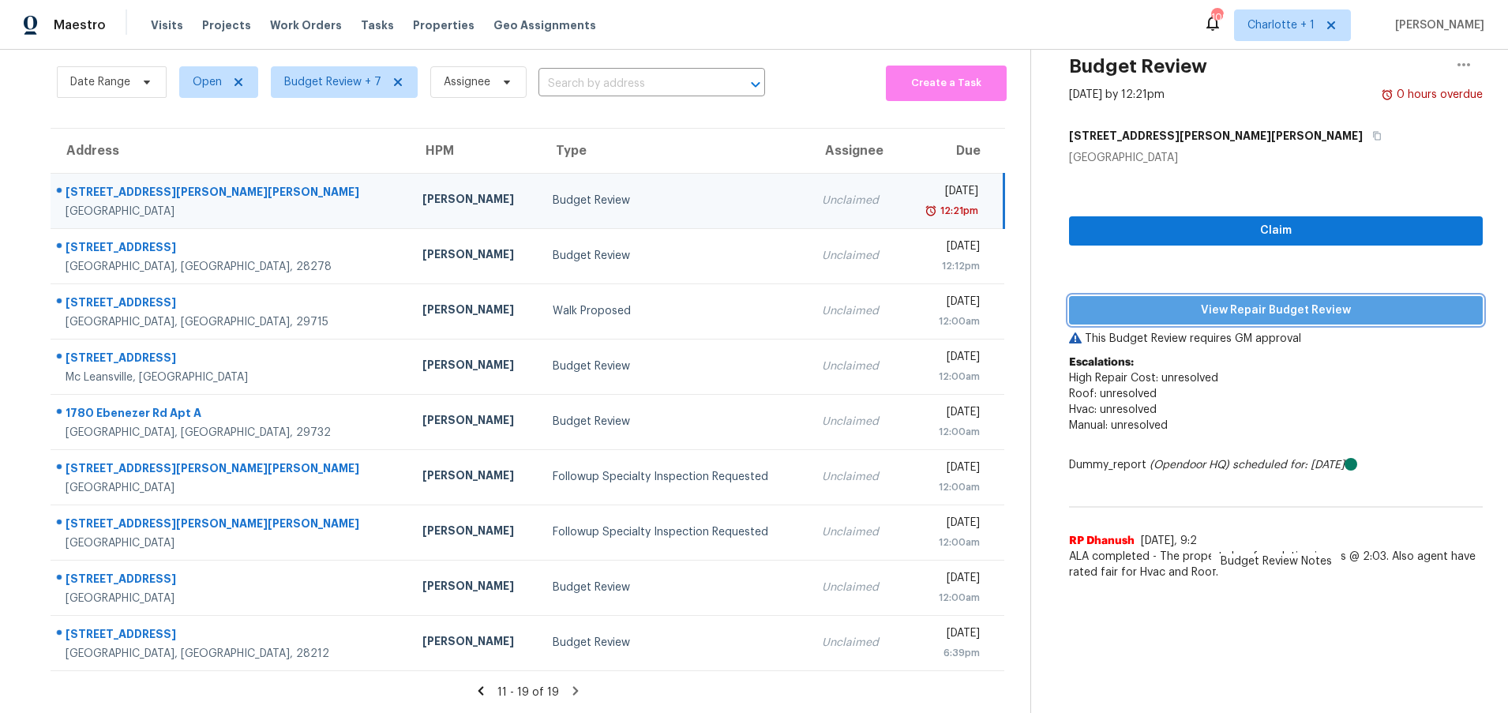
click at [1285, 301] on span "View Repair Budget Review" at bounding box center [1275, 311] width 388 height 20
